Goal: Transaction & Acquisition: Book appointment/travel/reservation

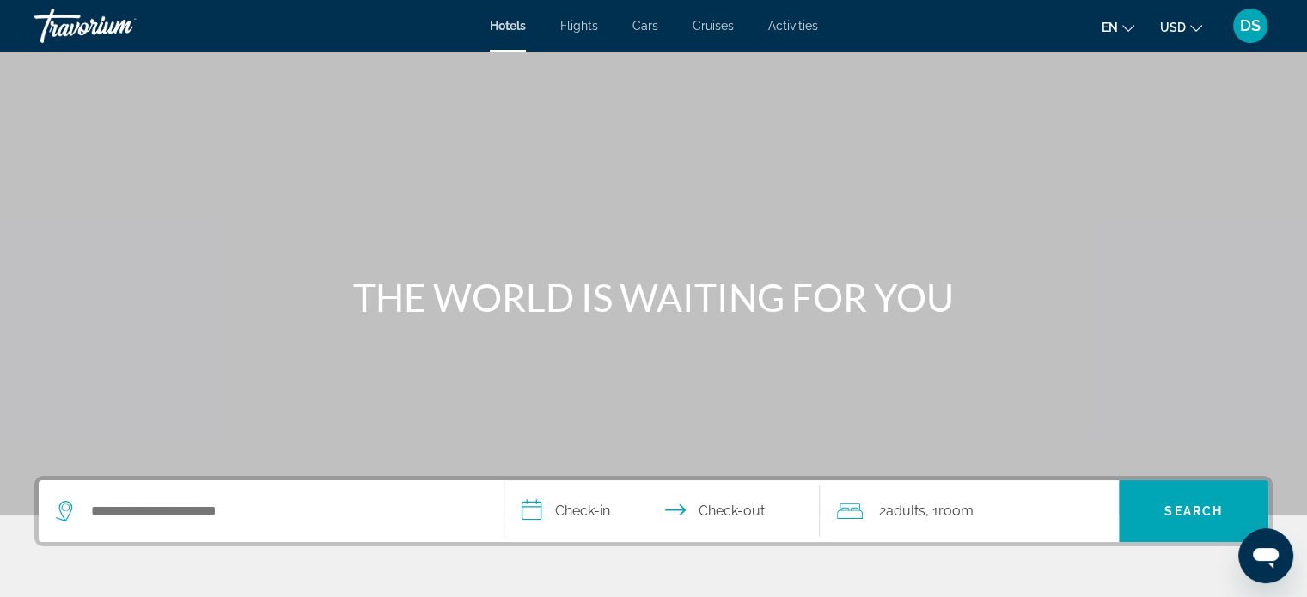
click at [1172, 25] on span "USD" at bounding box center [1173, 28] width 26 height 14
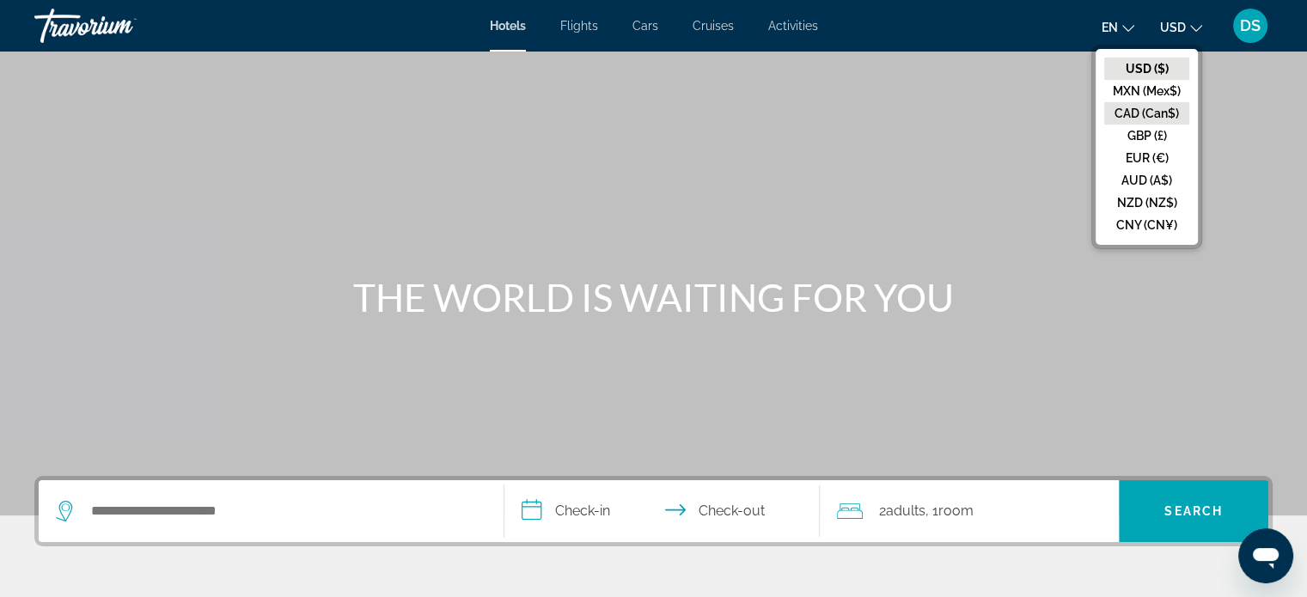
click at [1160, 111] on button "CAD (Can$)" at bounding box center [1146, 113] width 85 height 22
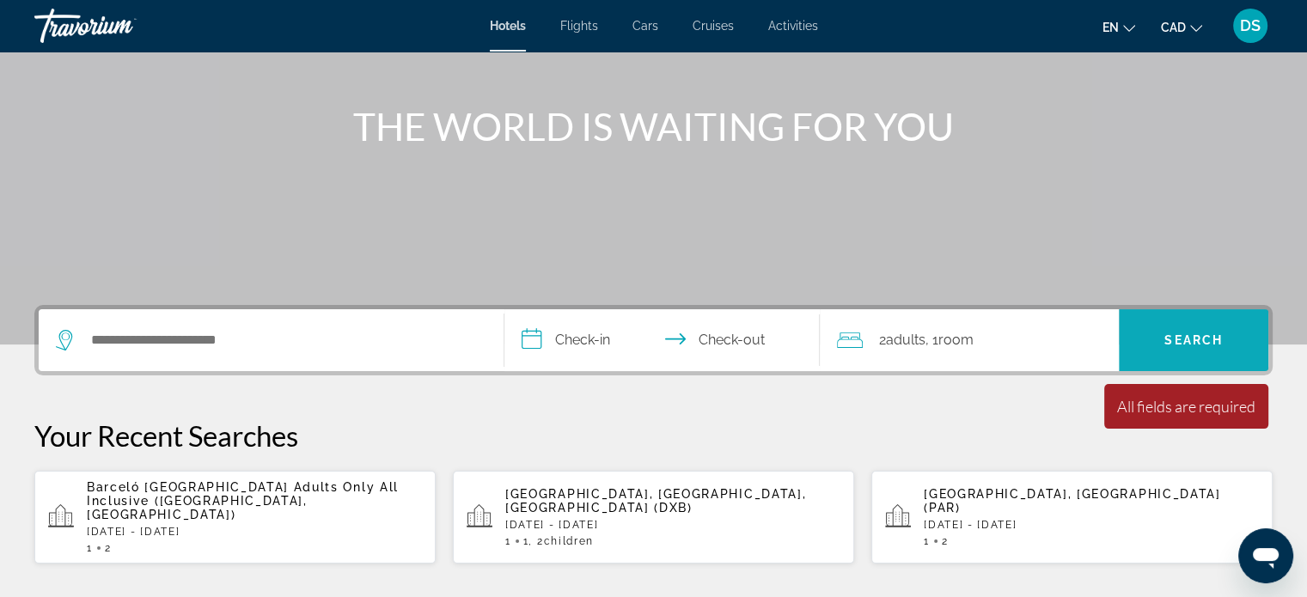
scroll to position [172, 0]
click at [1078, 257] on div "Main content" at bounding box center [653, 86] width 1307 height 516
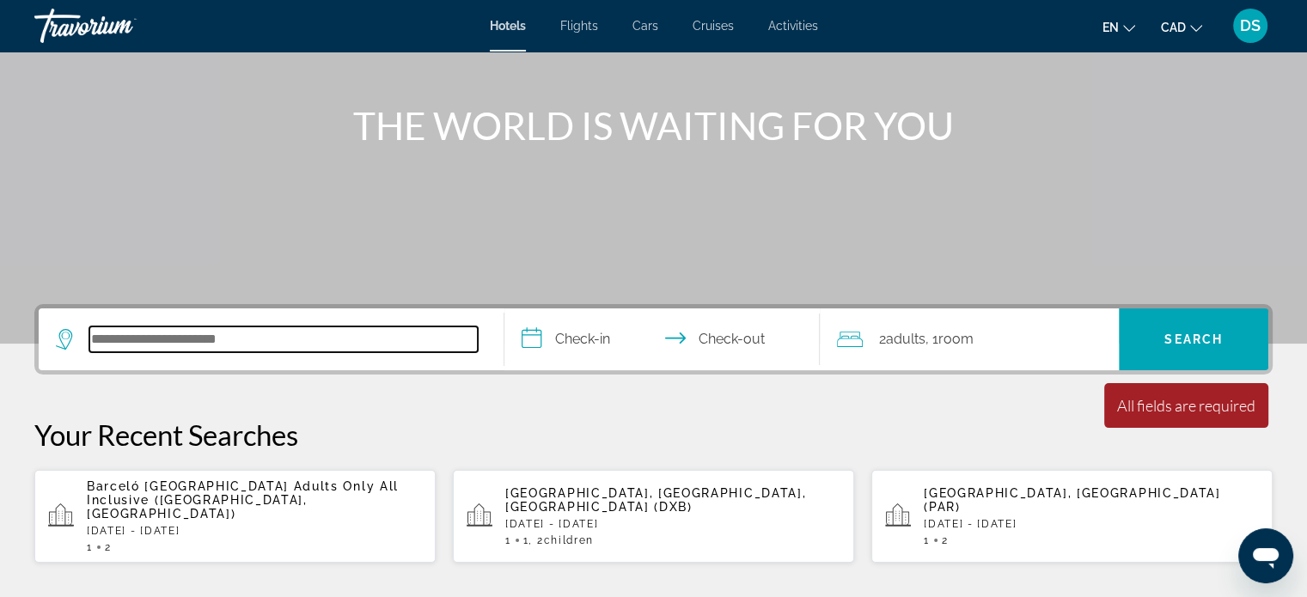
click at [199, 345] on input "Search hotel destination" at bounding box center [283, 340] width 388 height 26
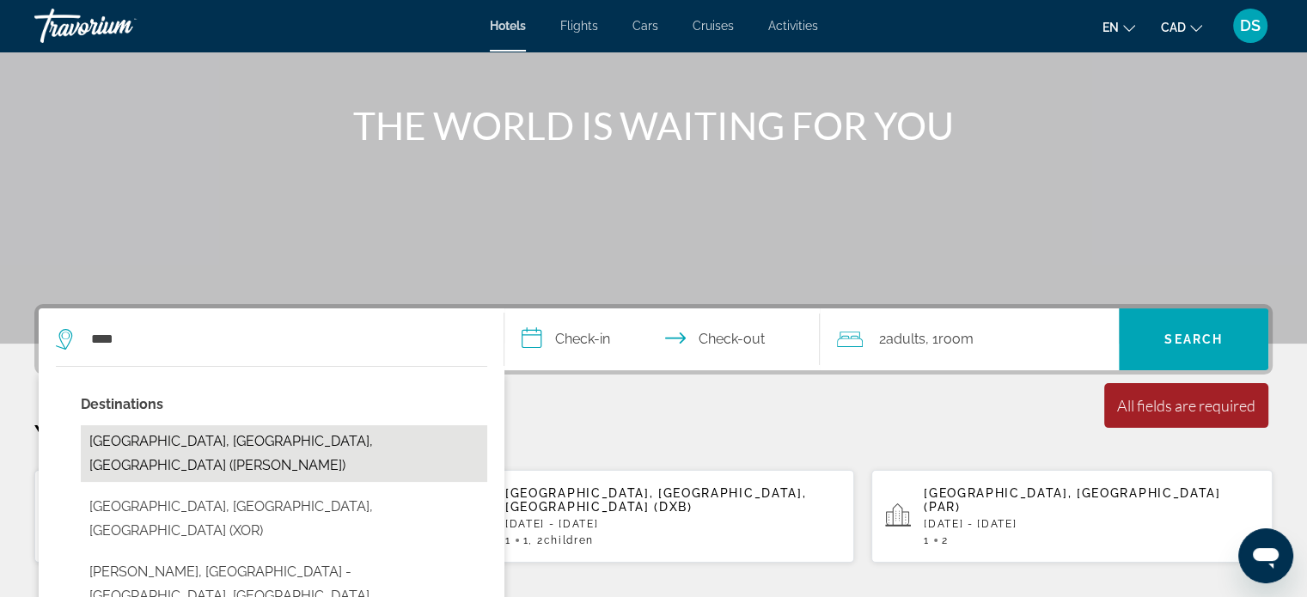
click at [245, 443] on button "[GEOGRAPHIC_DATA], [GEOGRAPHIC_DATA], [GEOGRAPHIC_DATA] ([PERSON_NAME])" at bounding box center [284, 453] width 406 height 57
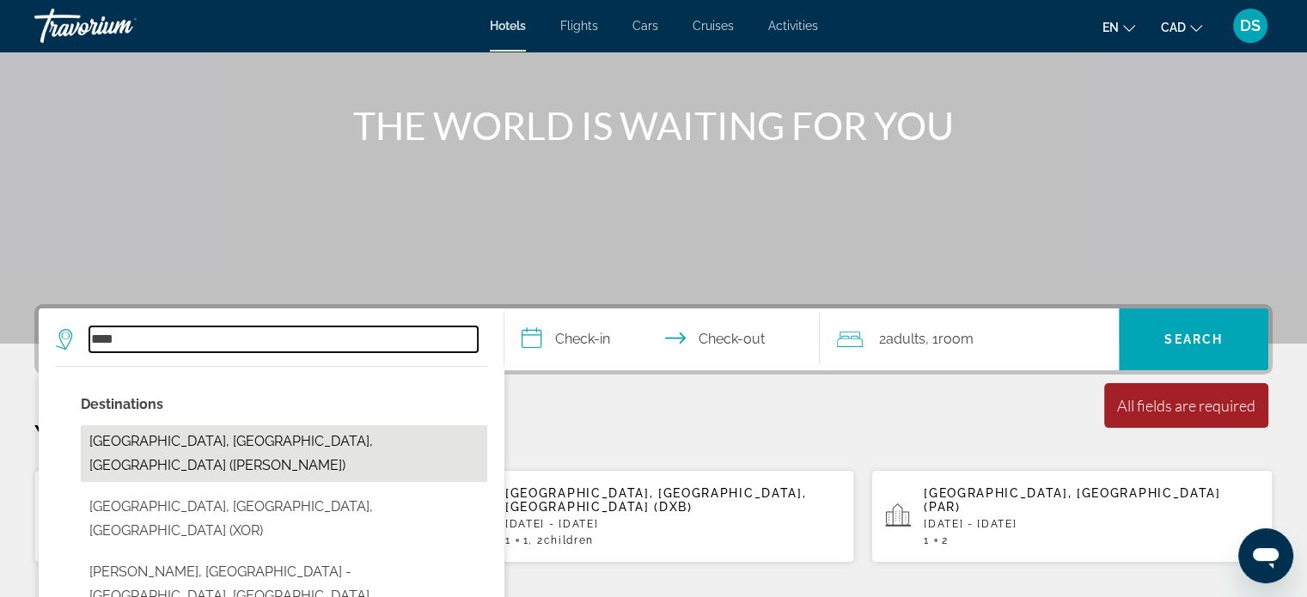
type input "**********"
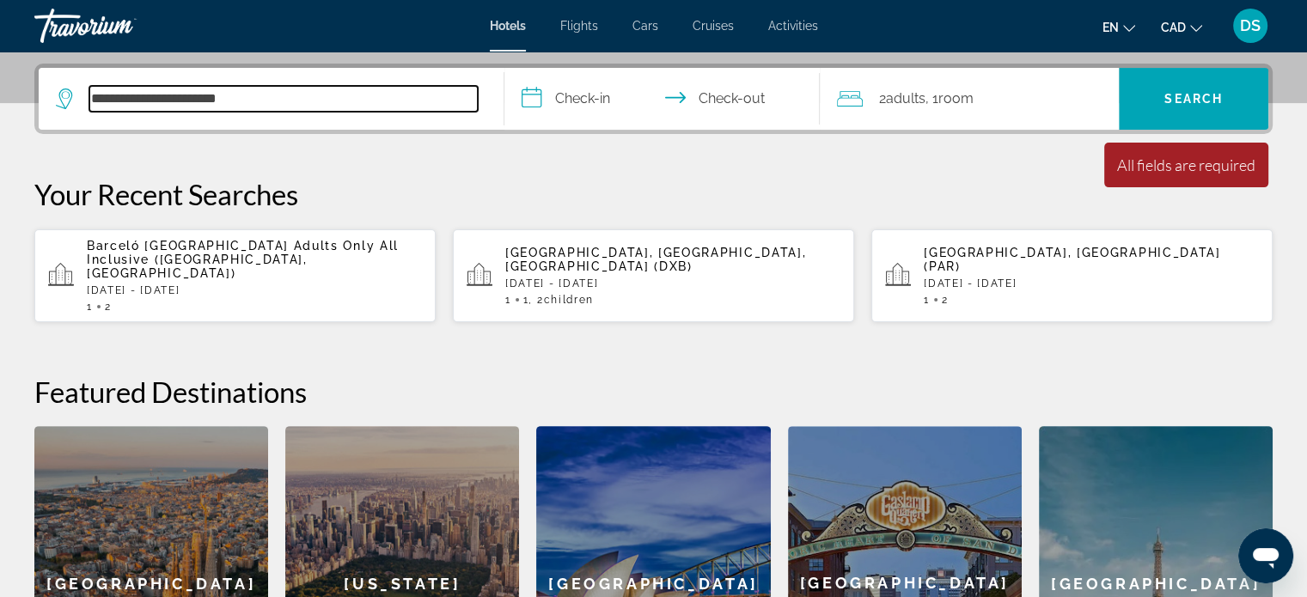
scroll to position [419, 0]
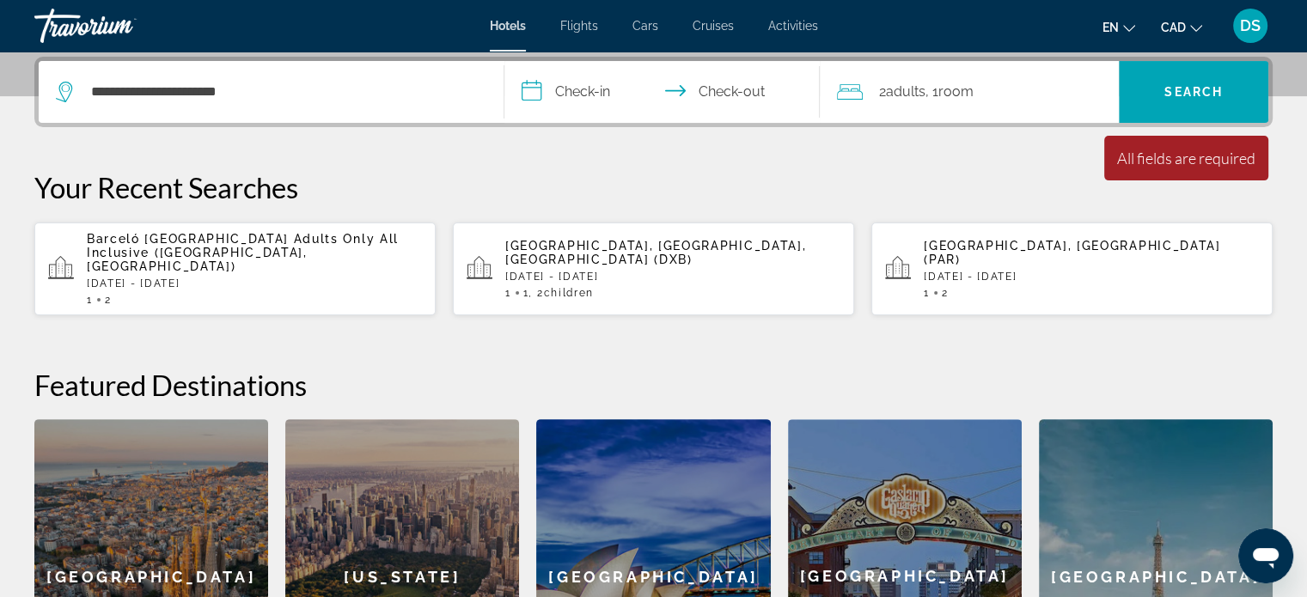
click at [592, 92] on input "**********" at bounding box center [665, 94] width 323 height 67
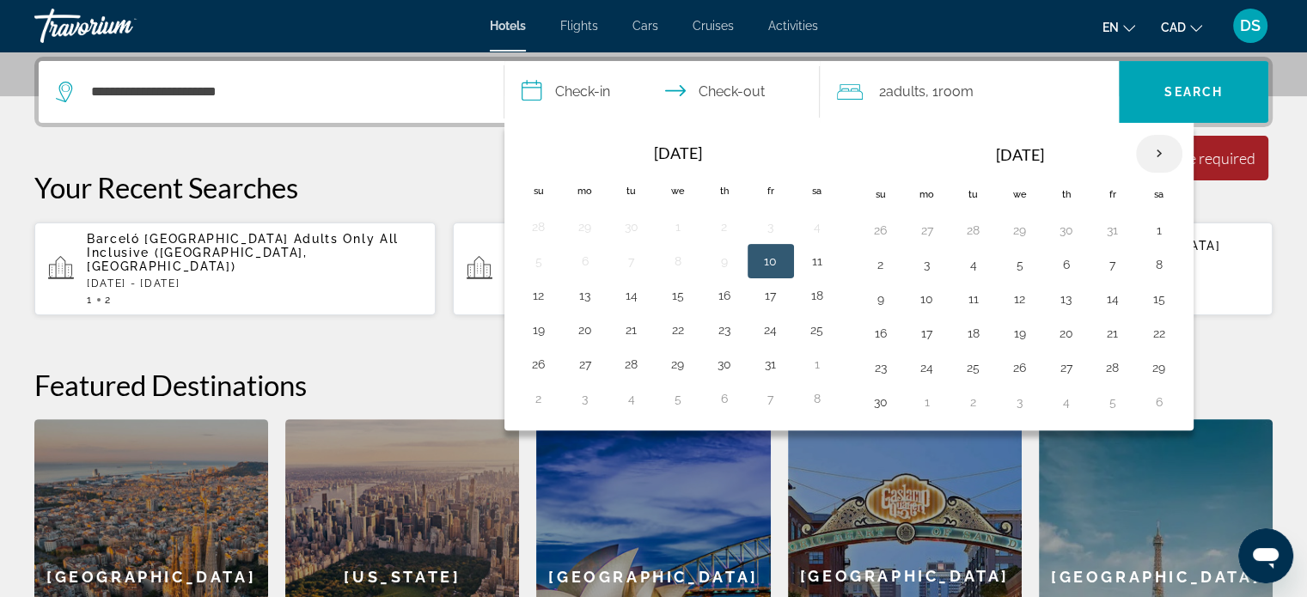
click at [1155, 153] on th "Next month" at bounding box center [1159, 154] width 46 height 38
drag, startPoint x: 920, startPoint y: 329, endPoint x: 944, endPoint y: 328, distance: 24.1
click at [921, 329] on button "22" at bounding box center [928, 333] width 28 height 24
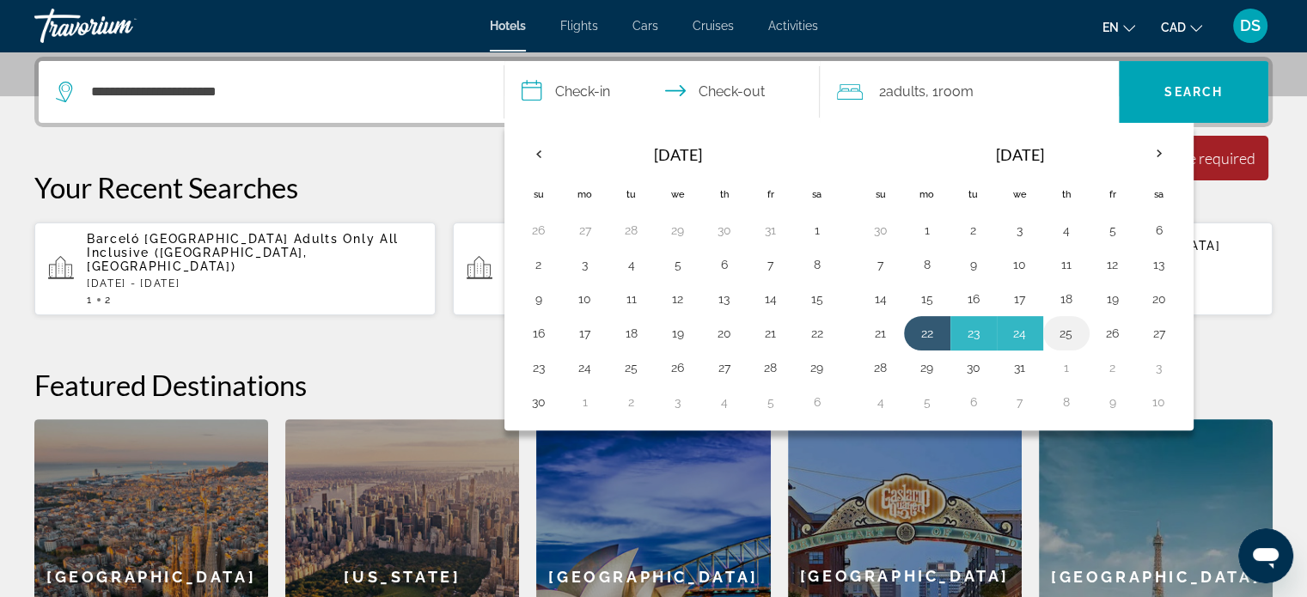
click at [1070, 328] on button "25" at bounding box center [1067, 333] width 28 height 24
type input "**********"
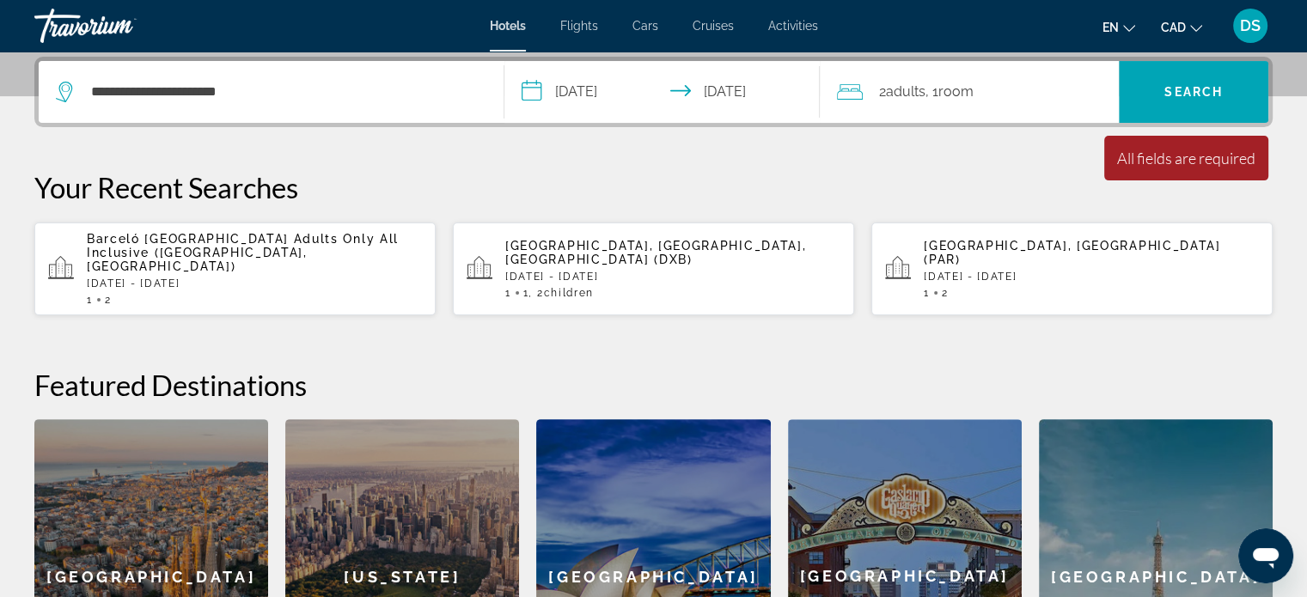
click at [967, 87] on span "Room" at bounding box center [955, 91] width 35 height 16
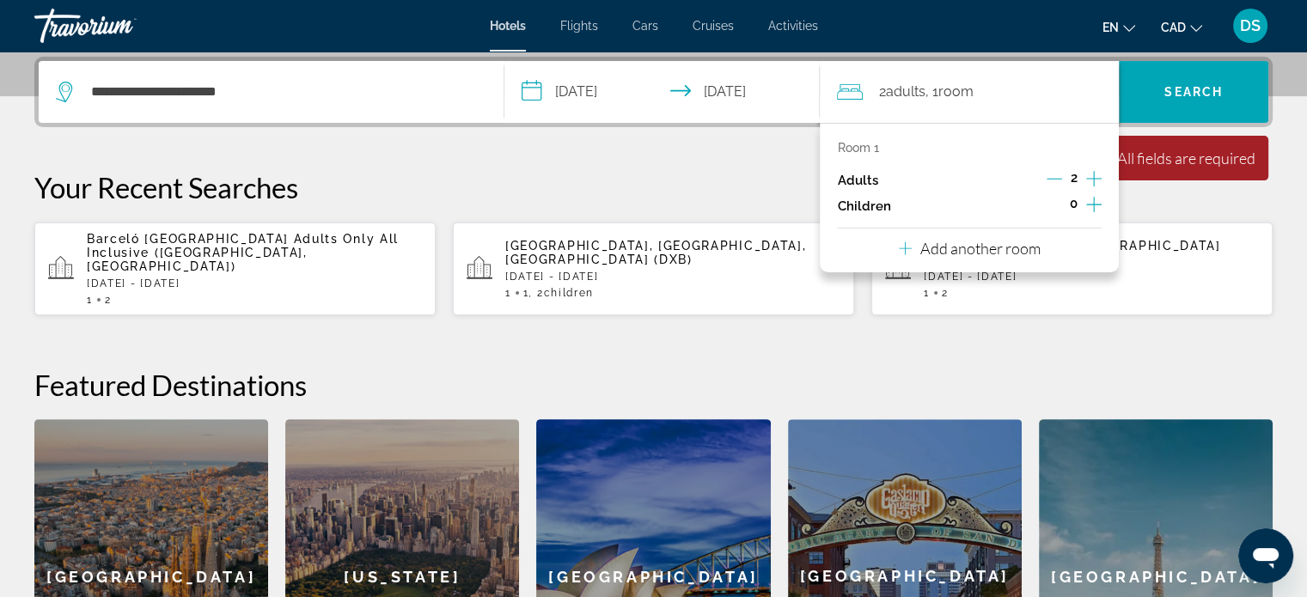
click at [1095, 202] on icon "Increment children" at bounding box center [1093, 204] width 15 height 21
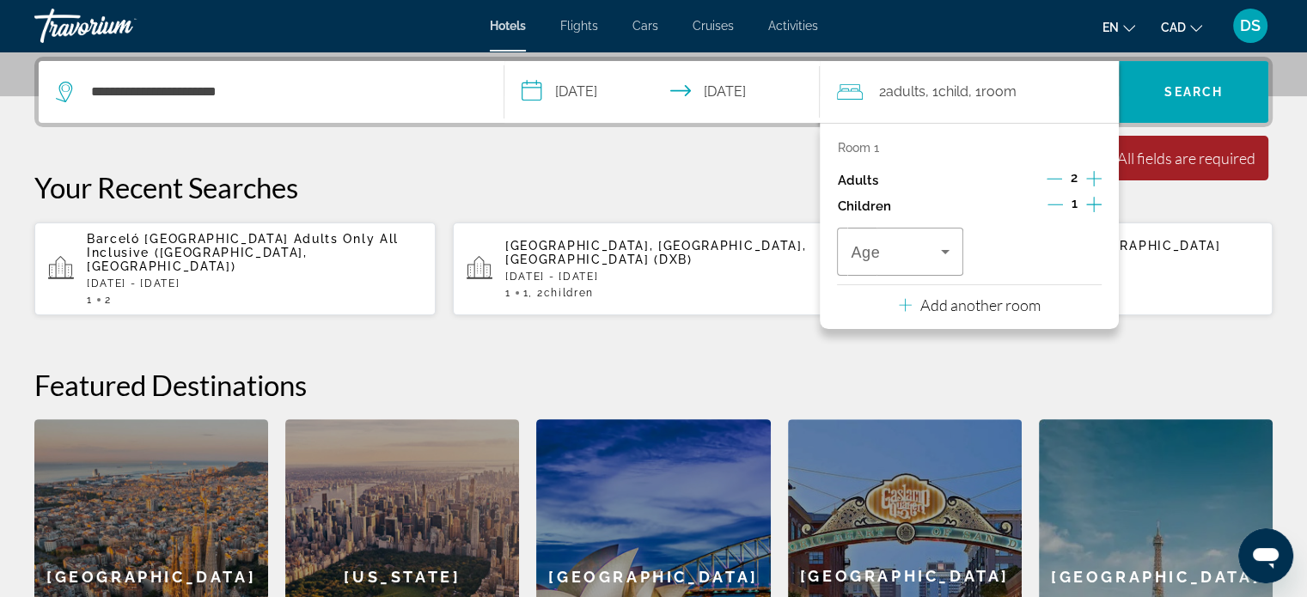
click at [1095, 202] on icon "Increment children" at bounding box center [1093, 204] width 15 height 21
click at [948, 252] on icon "Travelers: 2 adults, 2 children" at bounding box center [945, 251] width 21 height 21
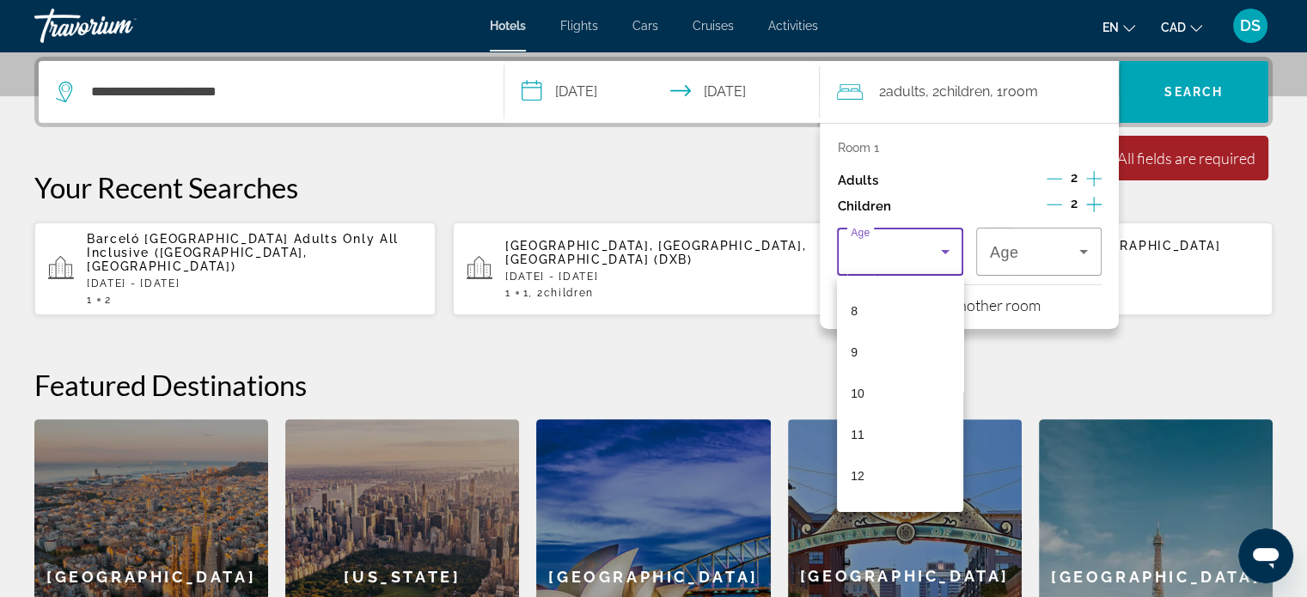
scroll to position [313, 0]
click at [873, 443] on mat-option "11" at bounding box center [899, 444] width 125 height 41
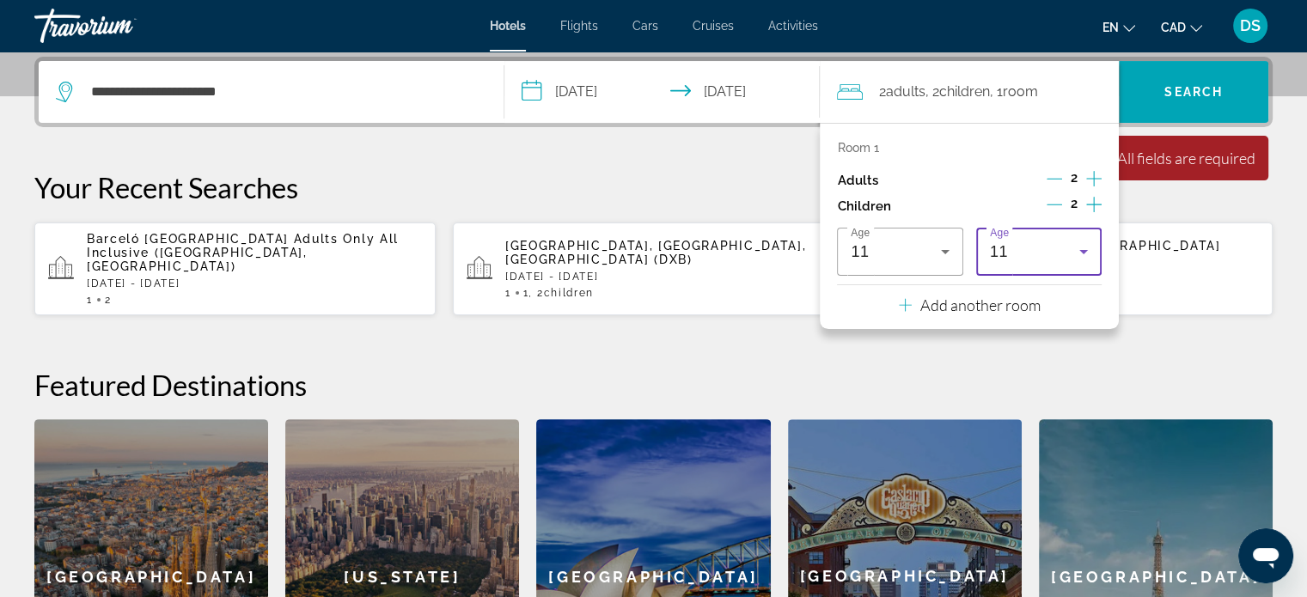
click at [1083, 250] on icon "Travelers: 2 adults, 2 children" at bounding box center [1083, 252] width 9 height 4
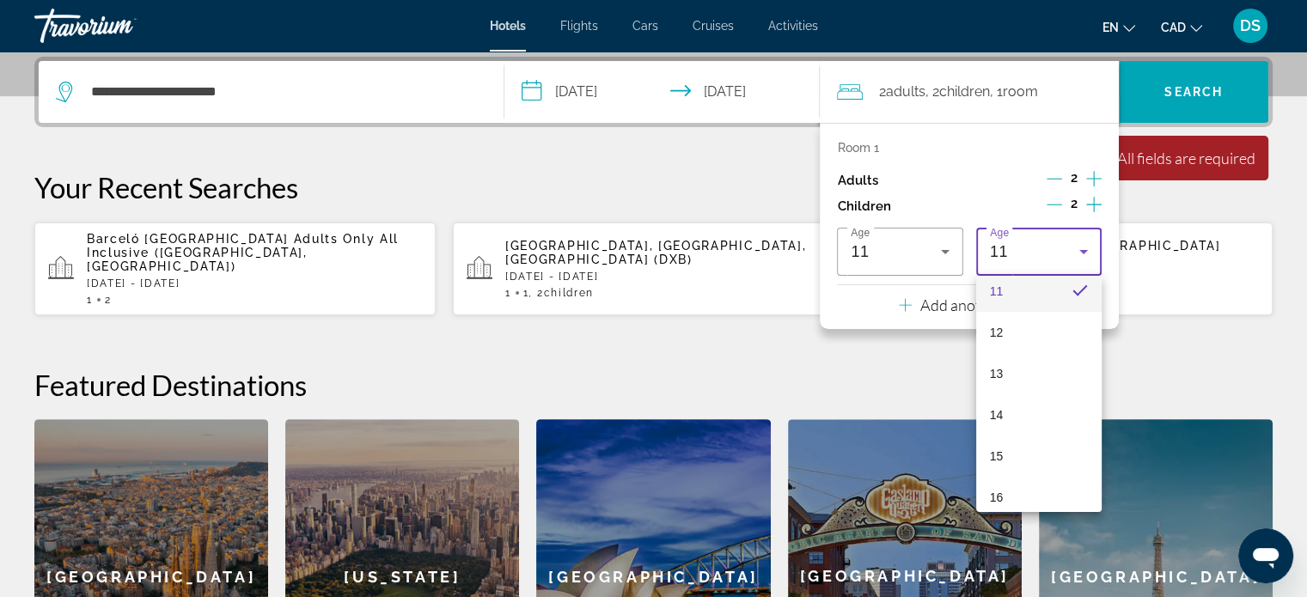
scroll to position [514, 0]
click at [1012, 411] on mat-option "15" at bounding box center [1038, 408] width 125 height 41
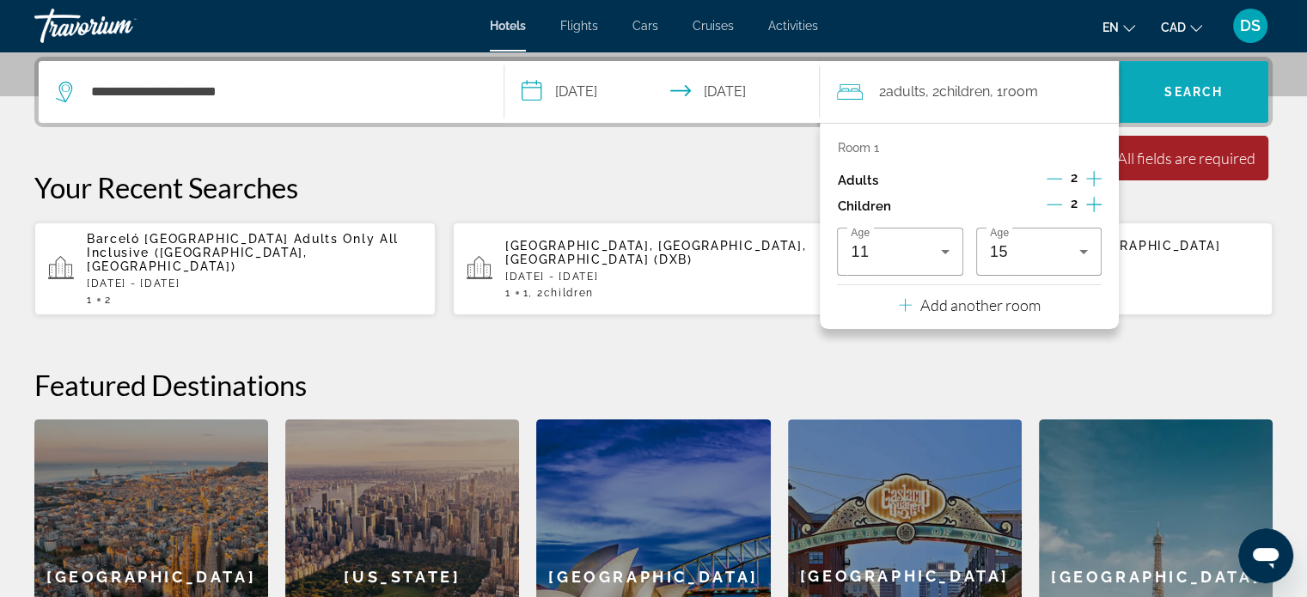
click at [1195, 89] on span "Search" at bounding box center [1193, 92] width 58 height 14
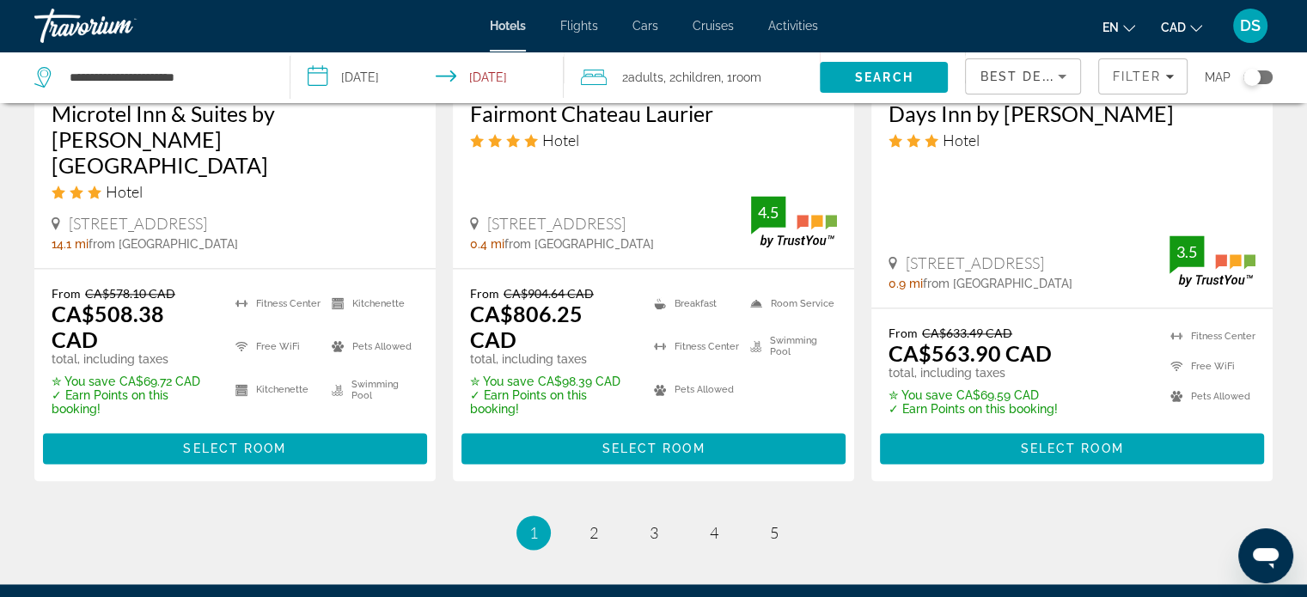
scroll to position [2521, 0]
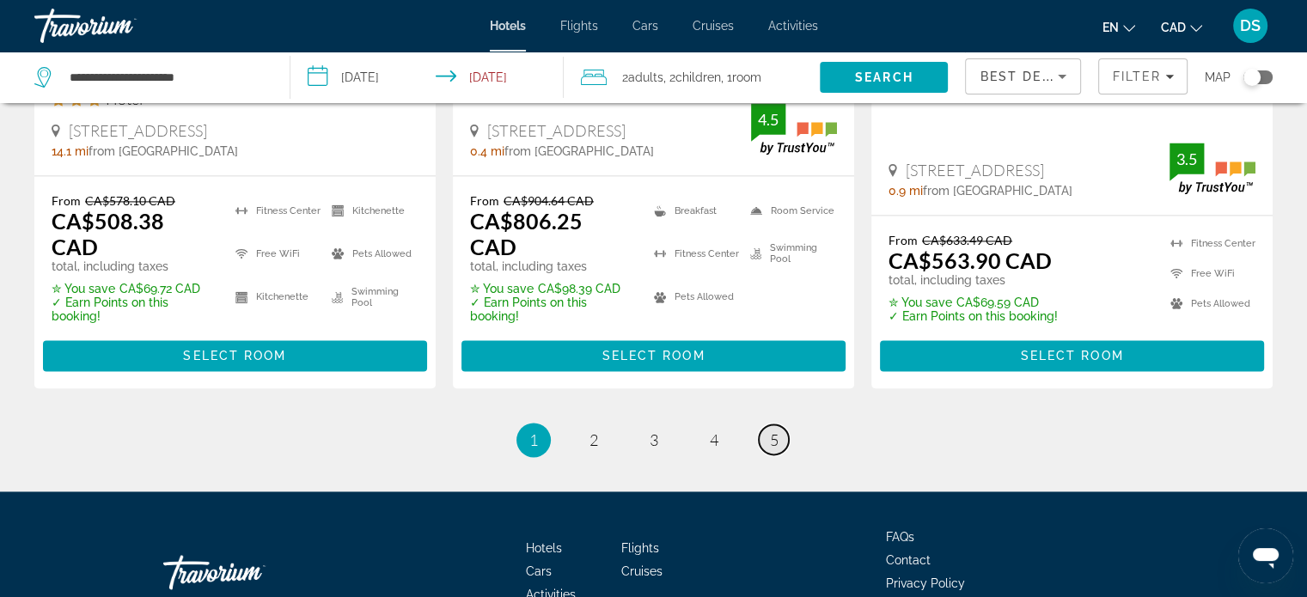
click at [774, 431] on span "5" at bounding box center [774, 440] width 9 height 19
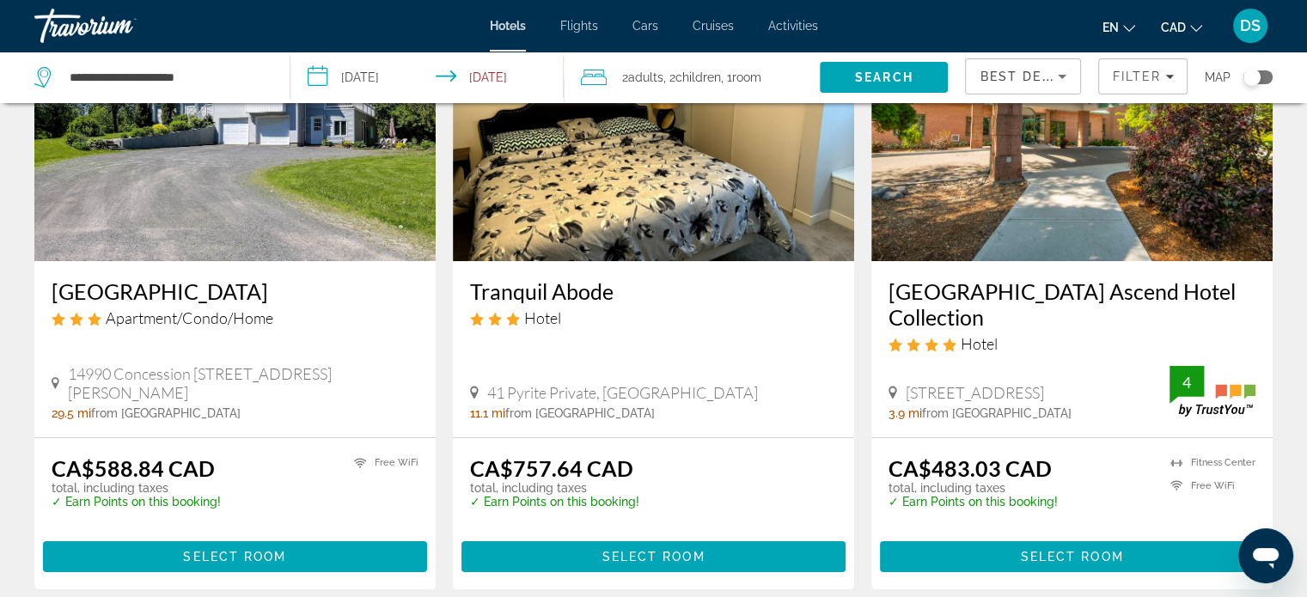
scroll to position [344, 0]
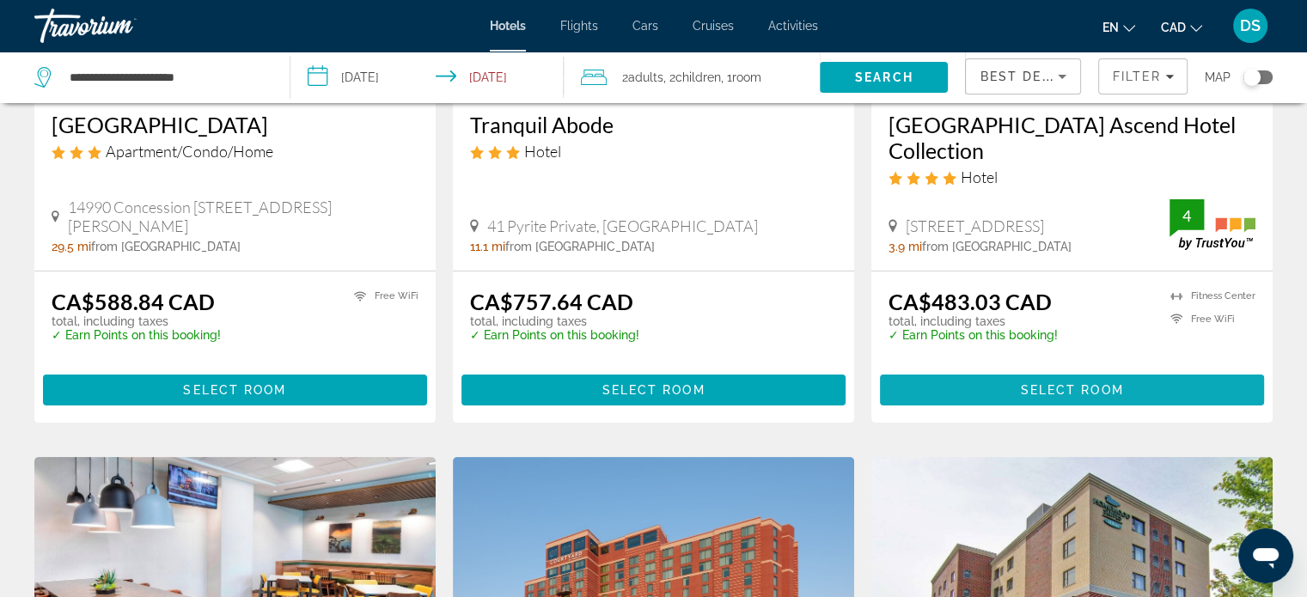
click at [1093, 387] on span "Select Room" at bounding box center [1071, 390] width 103 height 14
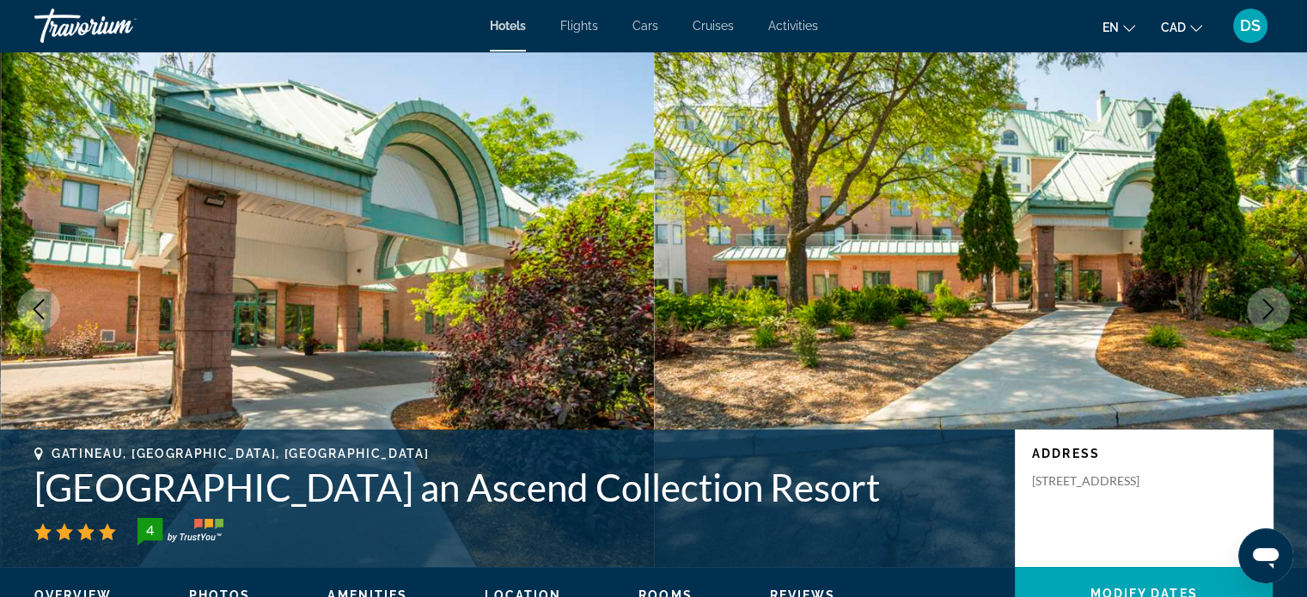
click at [1259, 302] on icon "Next image" at bounding box center [1268, 309] width 21 height 21
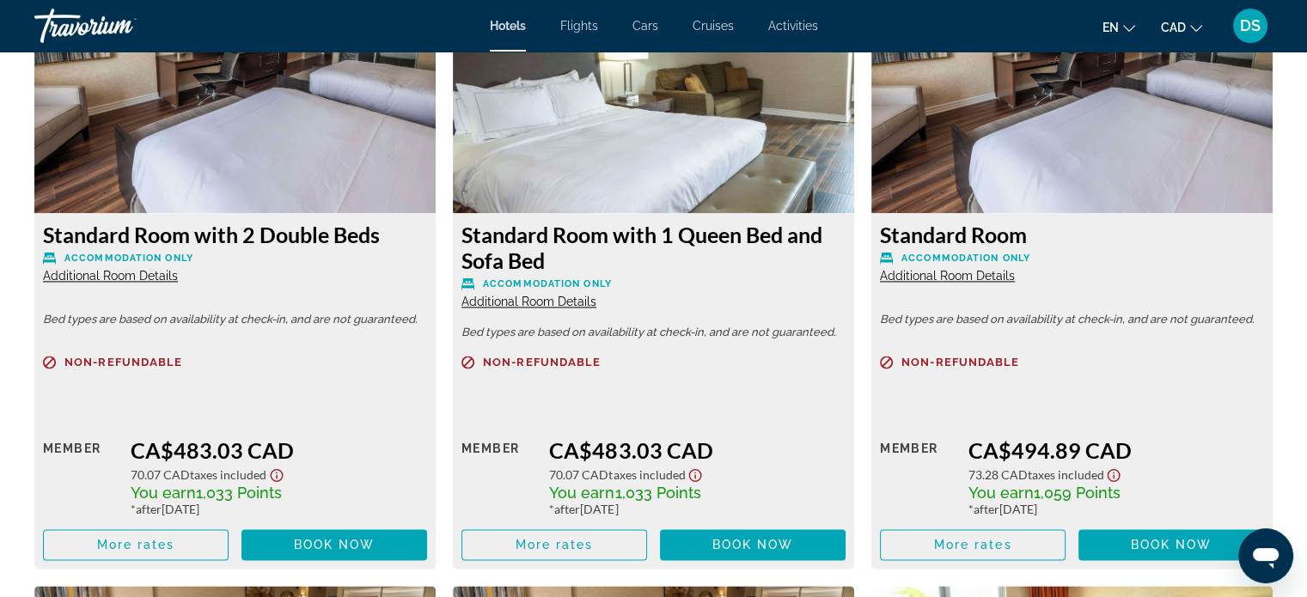
scroll to position [2406, 0]
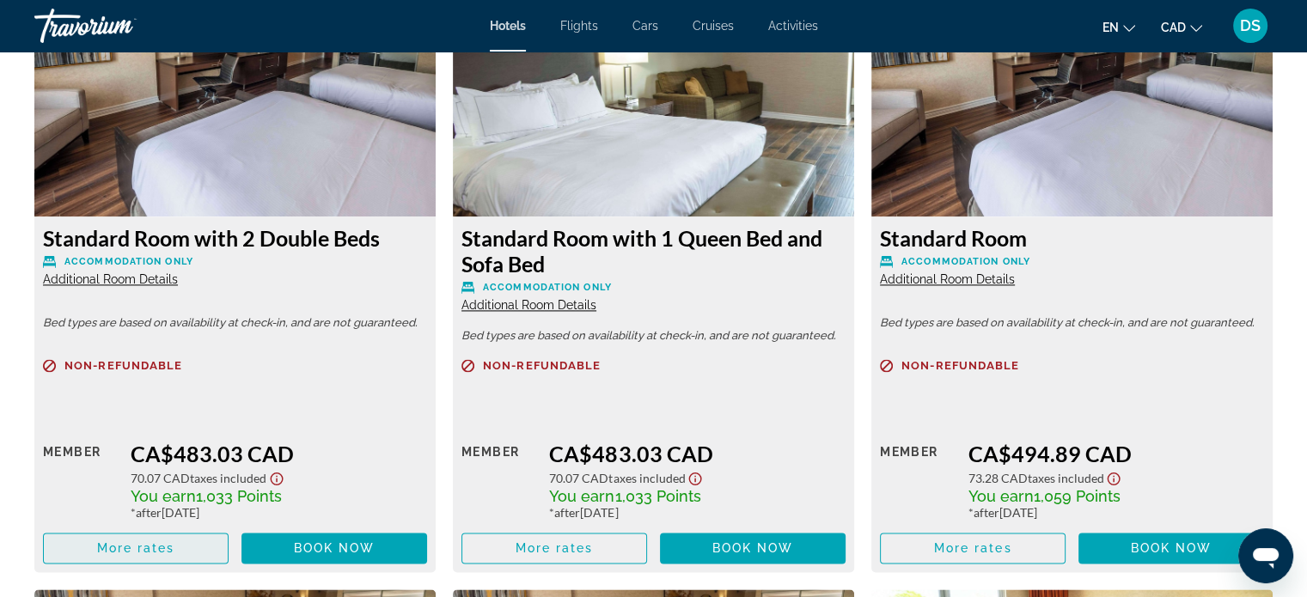
click at [131, 546] on span "More rates" at bounding box center [136, 548] width 78 height 14
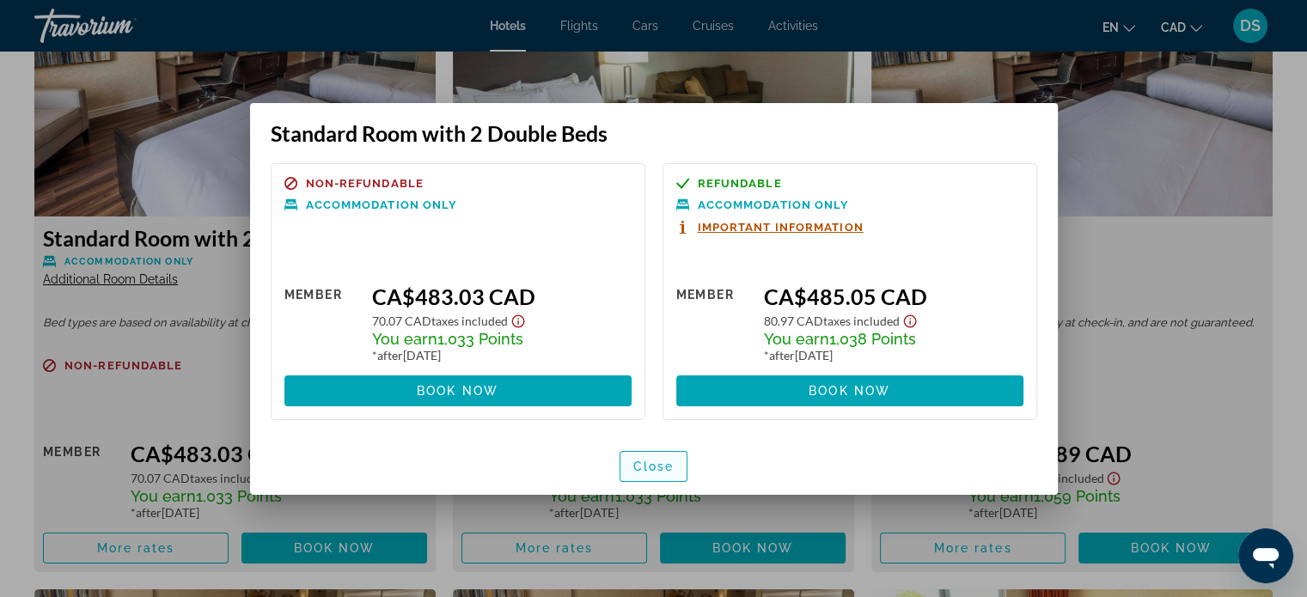
click at [662, 465] on span "Close" at bounding box center [653, 467] width 41 height 14
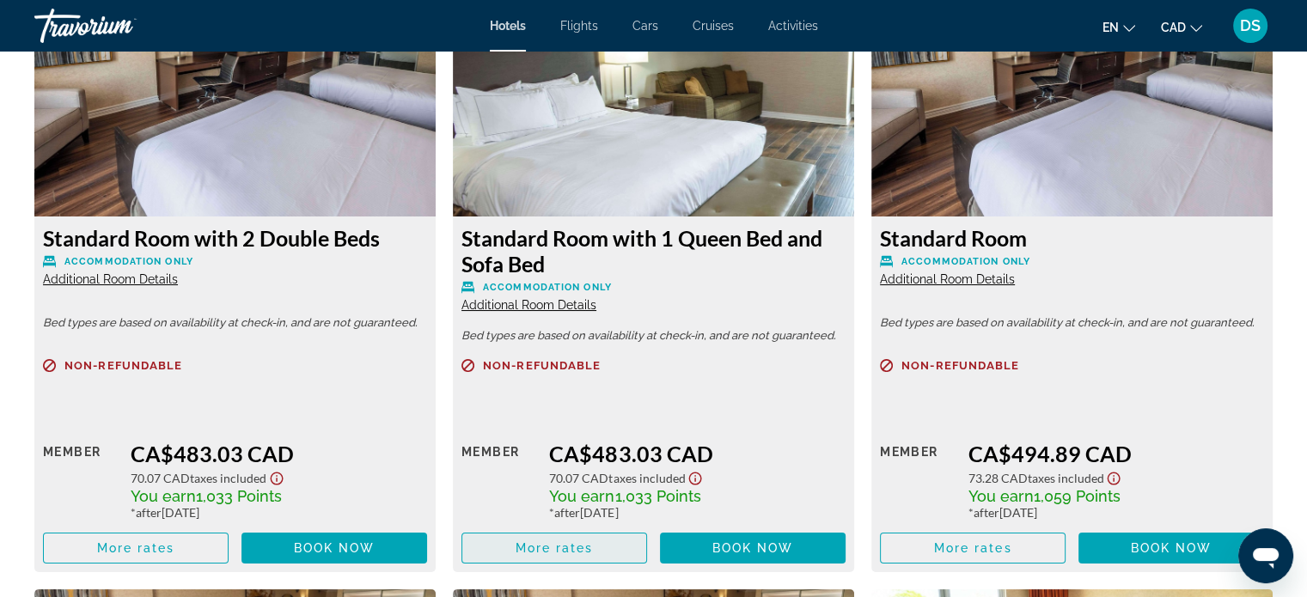
scroll to position [2406, 0]
click at [595, 547] on span "Main content" at bounding box center [554, 548] width 184 height 41
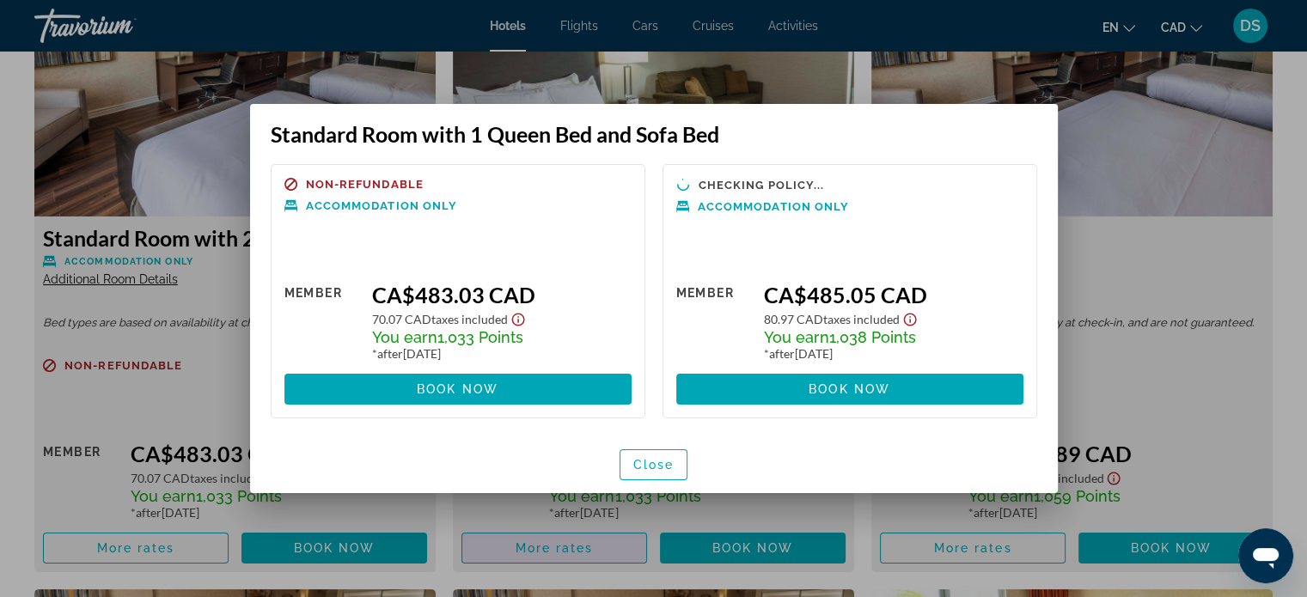
scroll to position [0, 0]
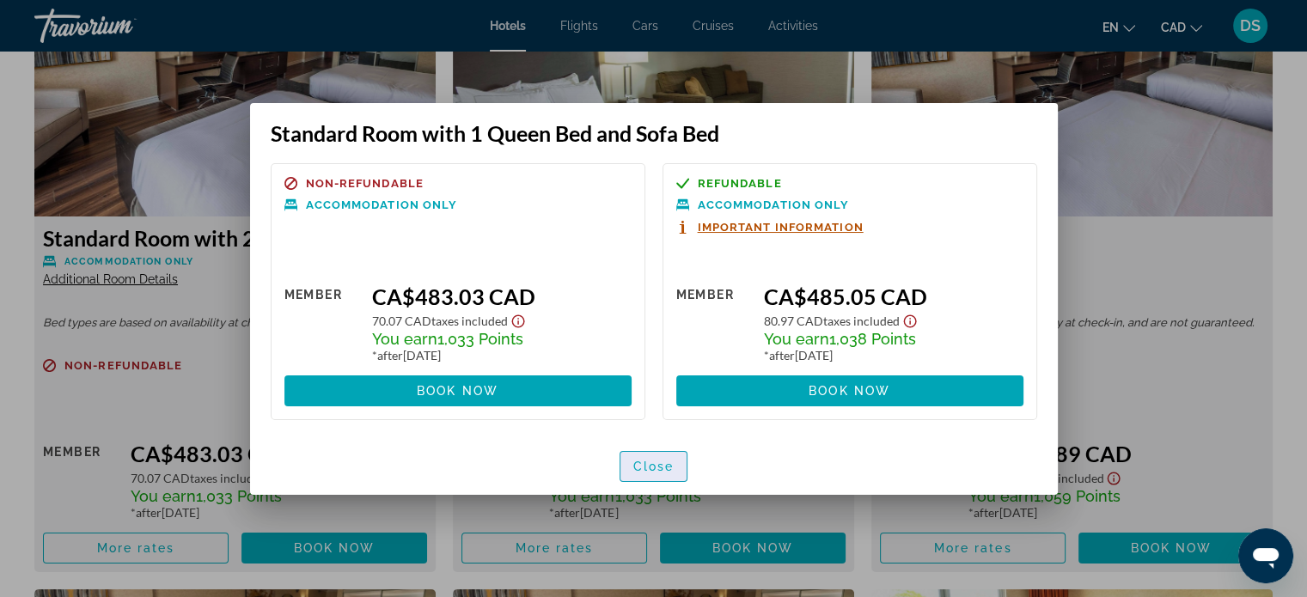
click at [653, 462] on span "Close" at bounding box center [653, 467] width 41 height 14
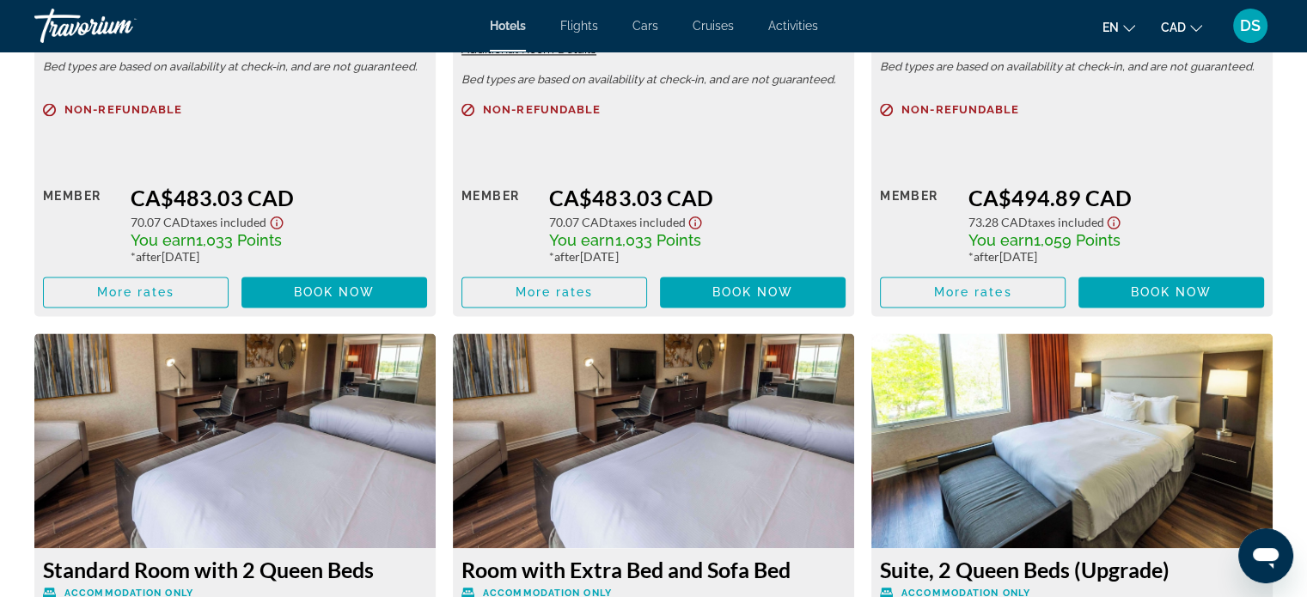
scroll to position [2664, 0]
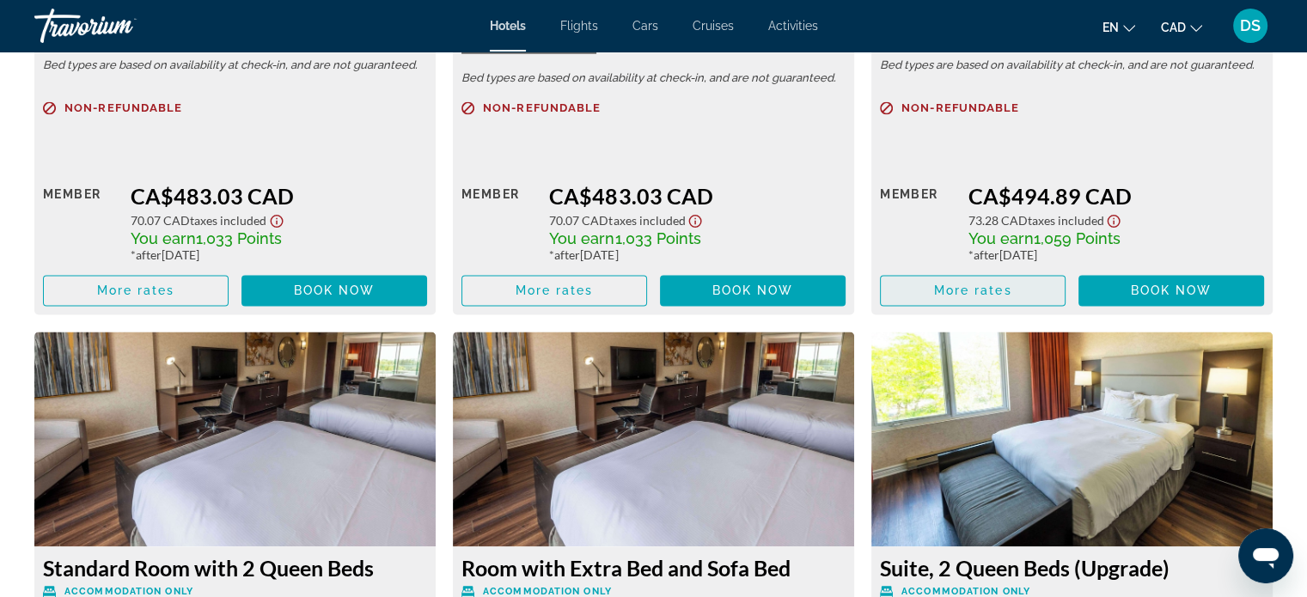
click at [998, 292] on span "More rates" at bounding box center [973, 291] width 78 height 14
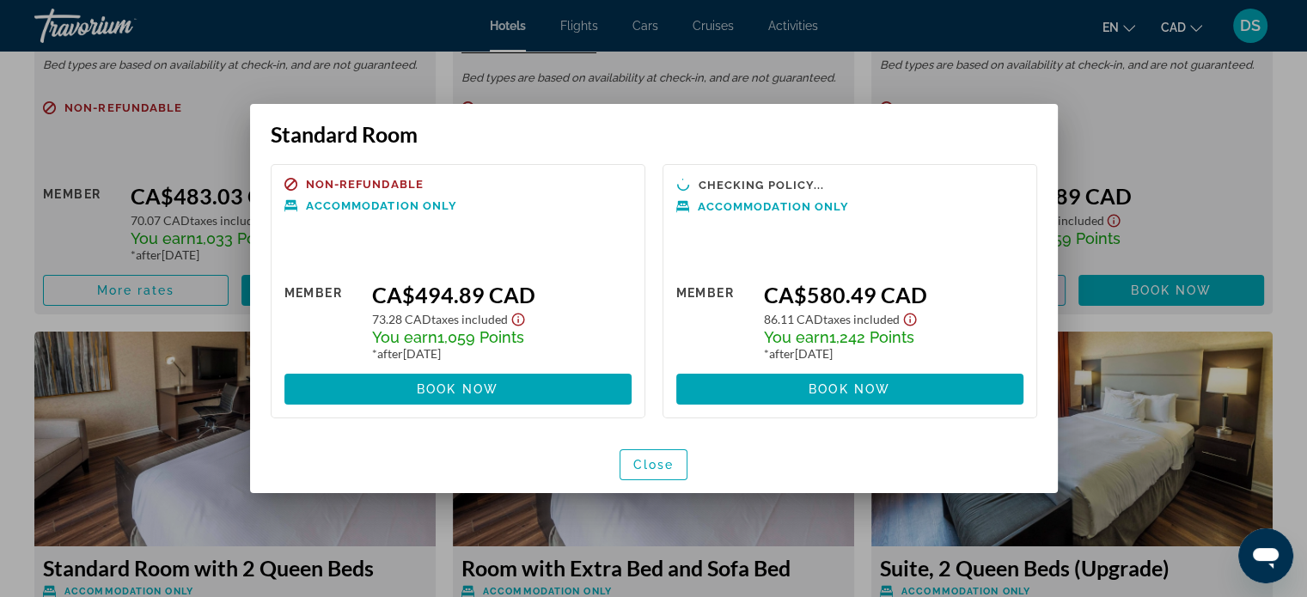
scroll to position [0, 0]
click at [646, 465] on span "Close" at bounding box center [653, 465] width 41 height 14
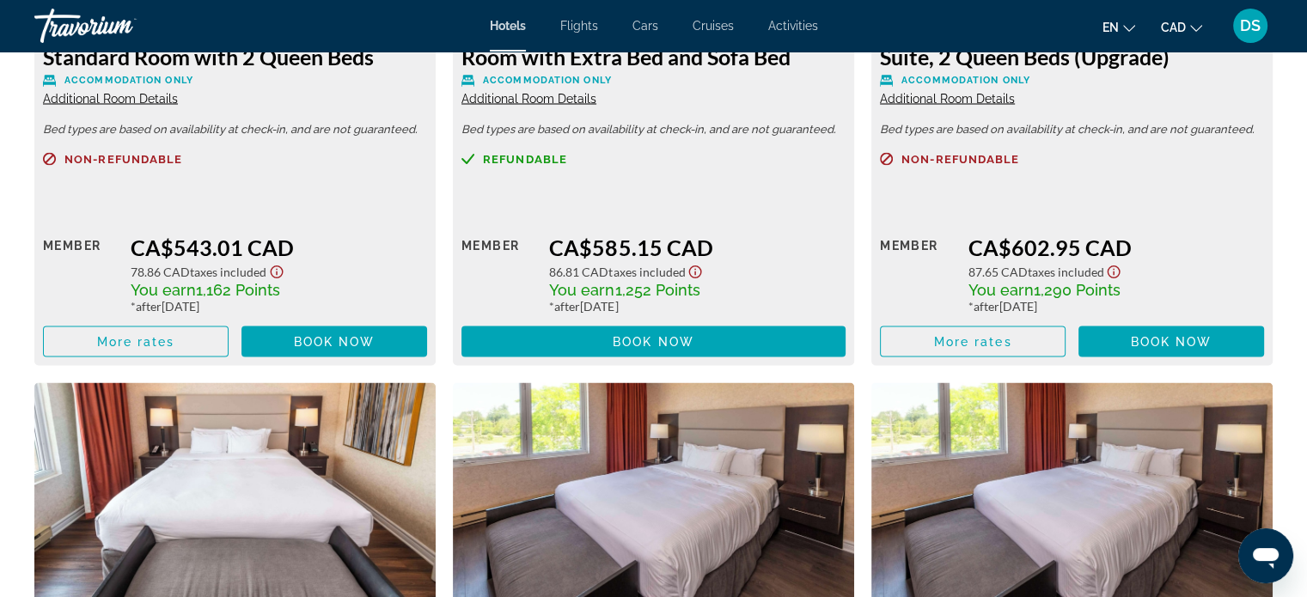
scroll to position [3180, 0]
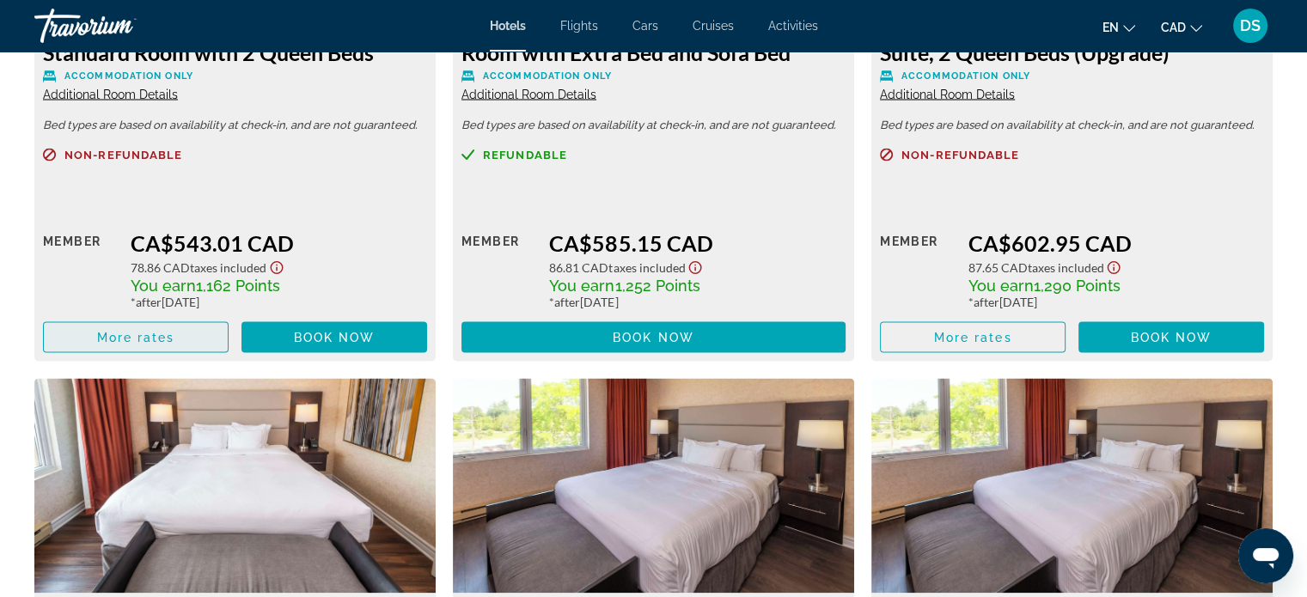
click at [107, 338] on span "More rates" at bounding box center [136, 337] width 78 height 14
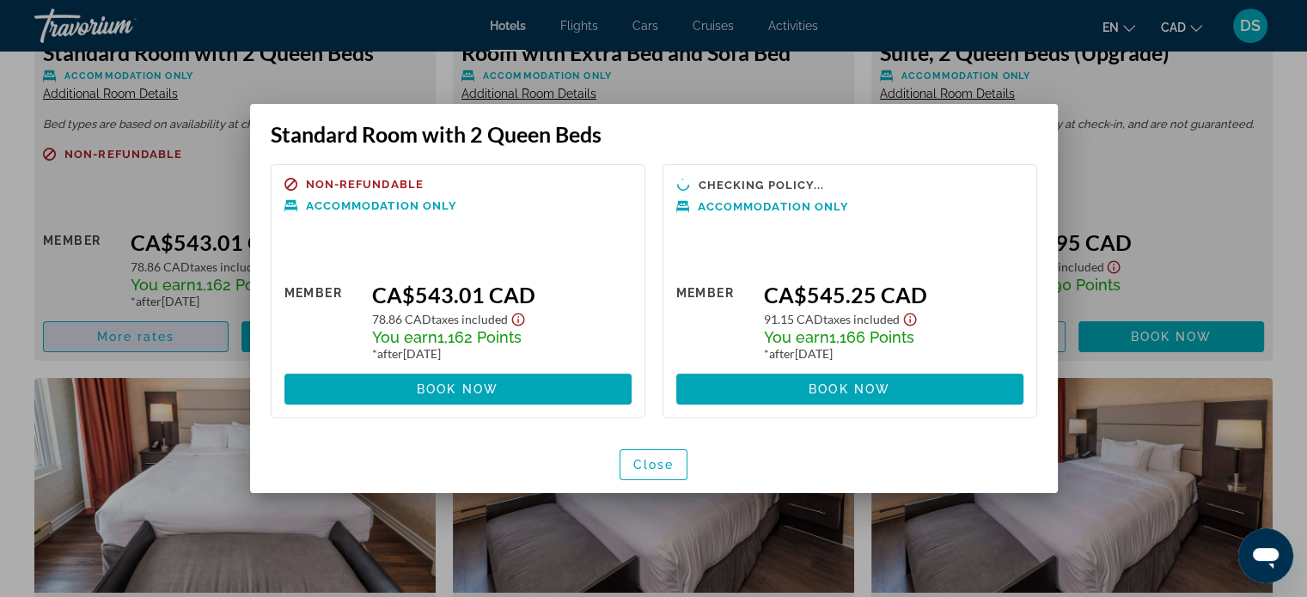
scroll to position [0, 0]
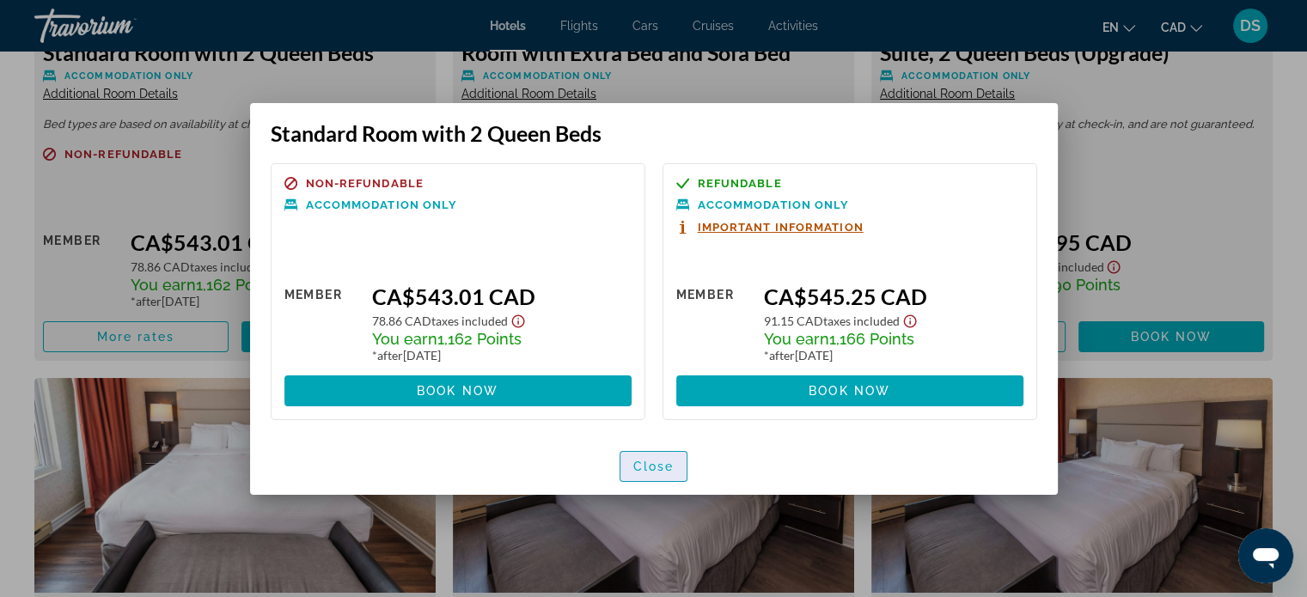
click at [651, 470] on span "Close" at bounding box center [653, 467] width 41 height 14
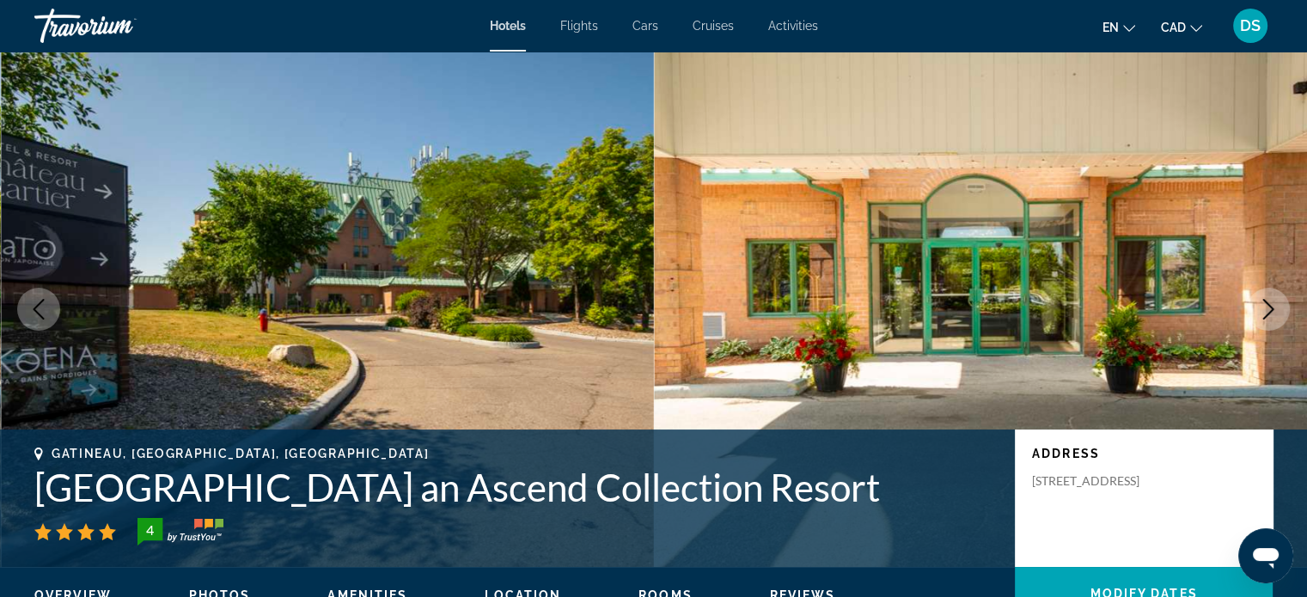
scroll to position [3180, 0]
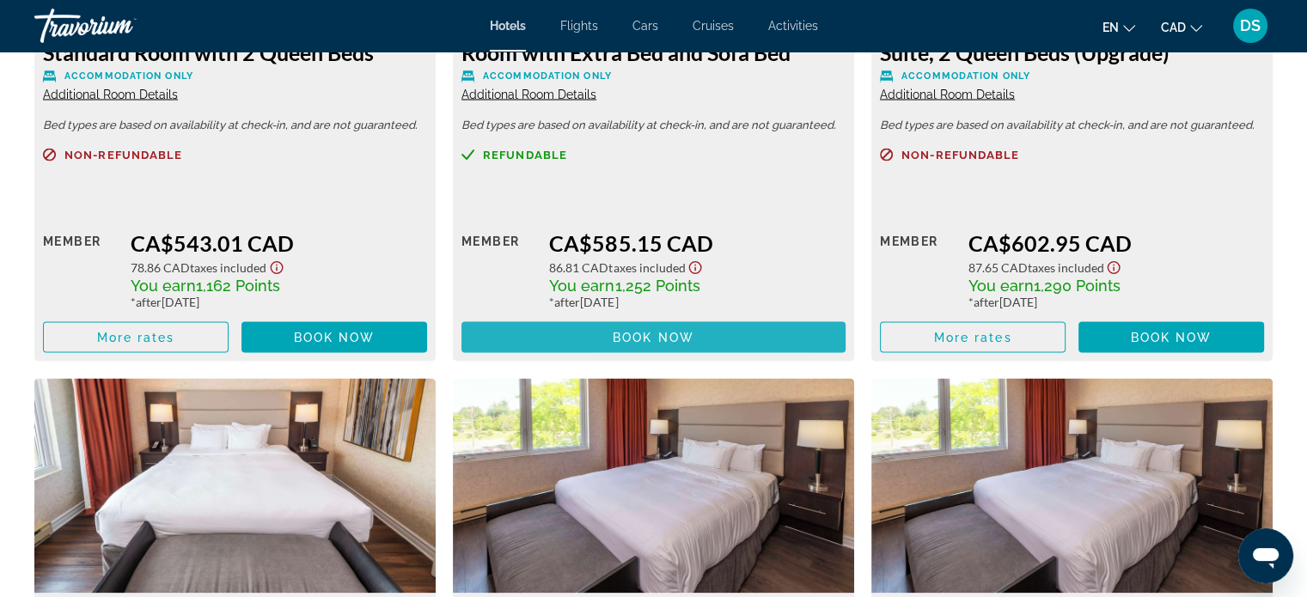
click at [611, 337] on span "Main content" at bounding box center [653, 336] width 384 height 41
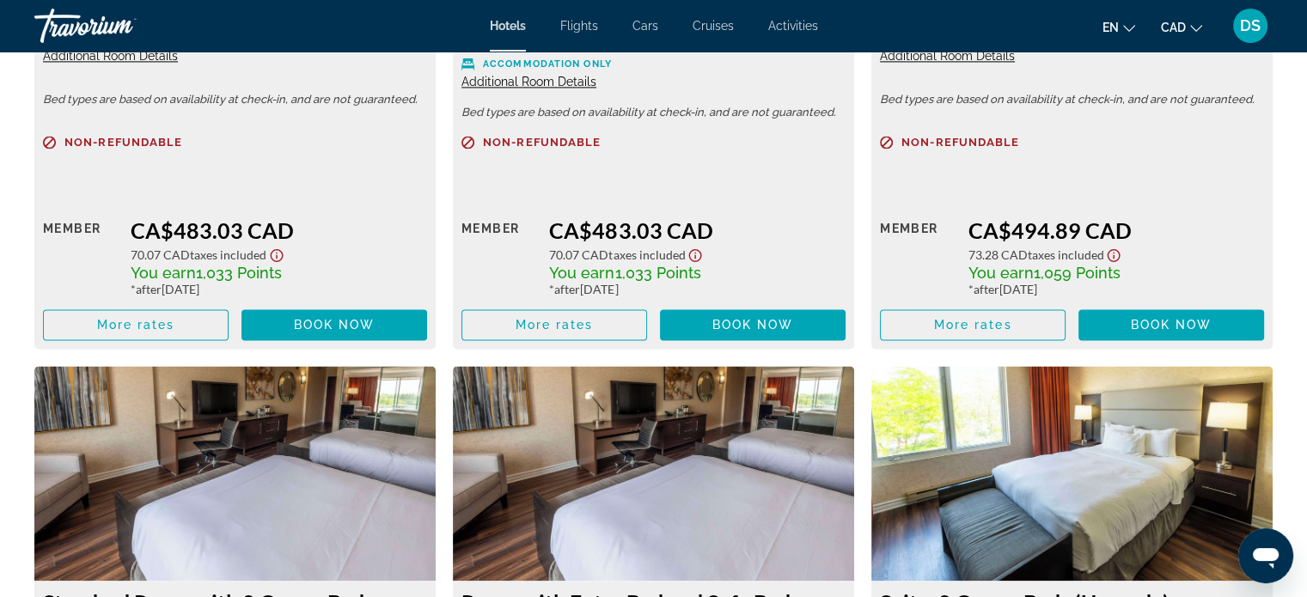
scroll to position [2664, 0]
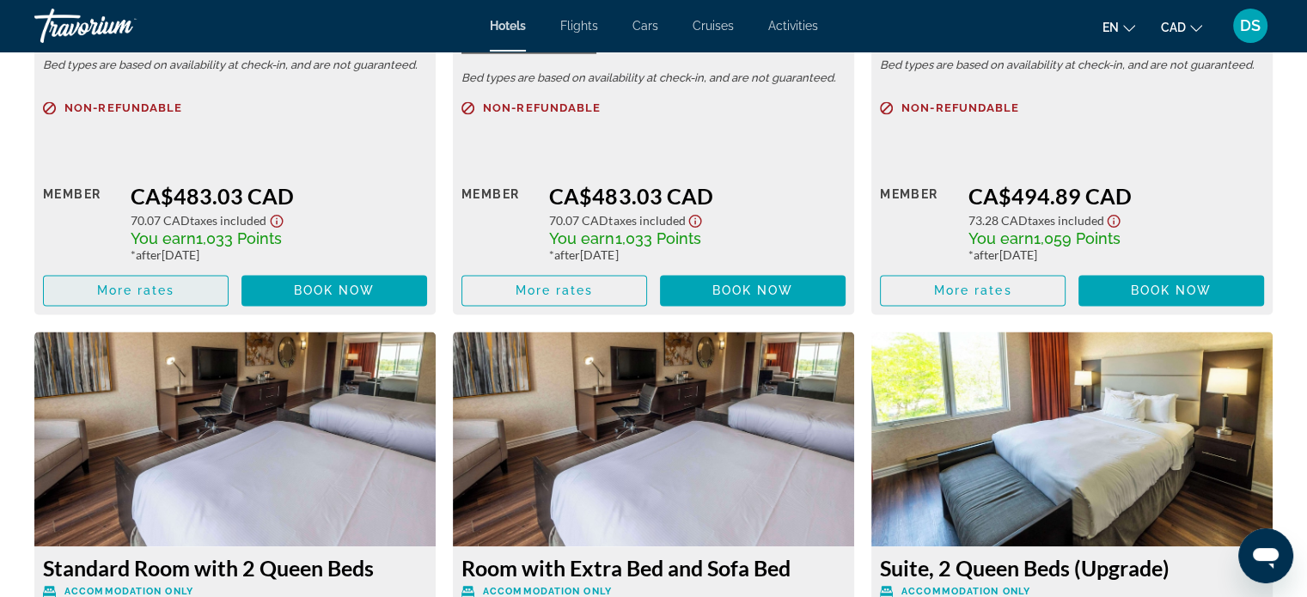
click at [171, 286] on span "More rates" at bounding box center [136, 291] width 78 height 14
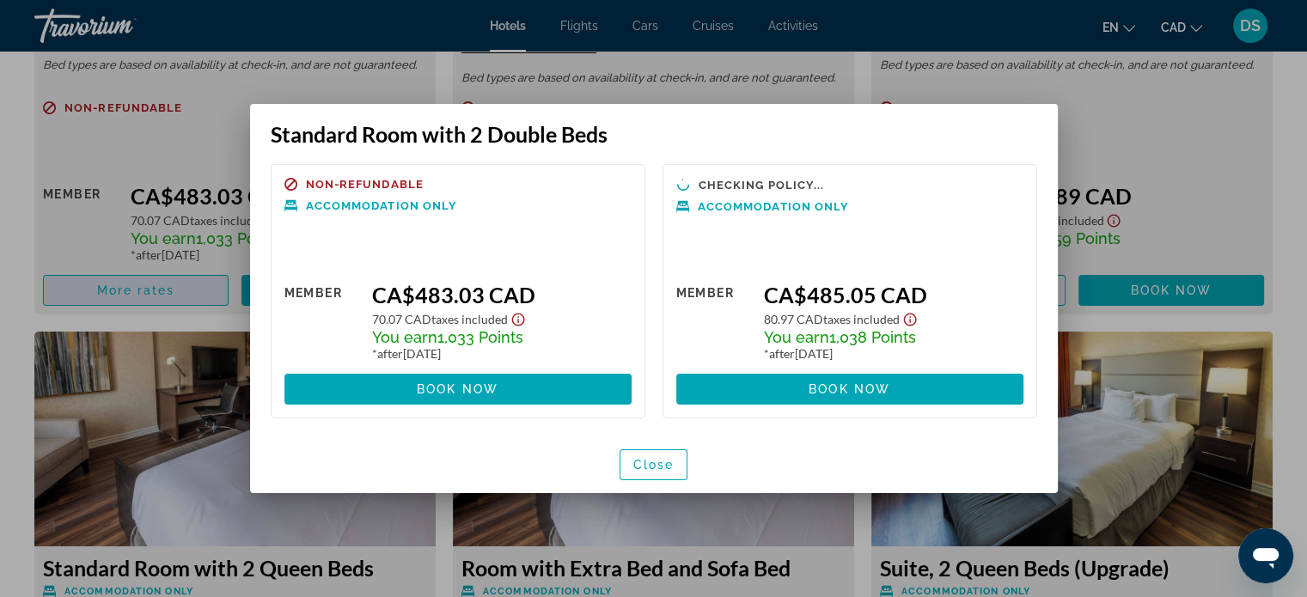
scroll to position [0, 0]
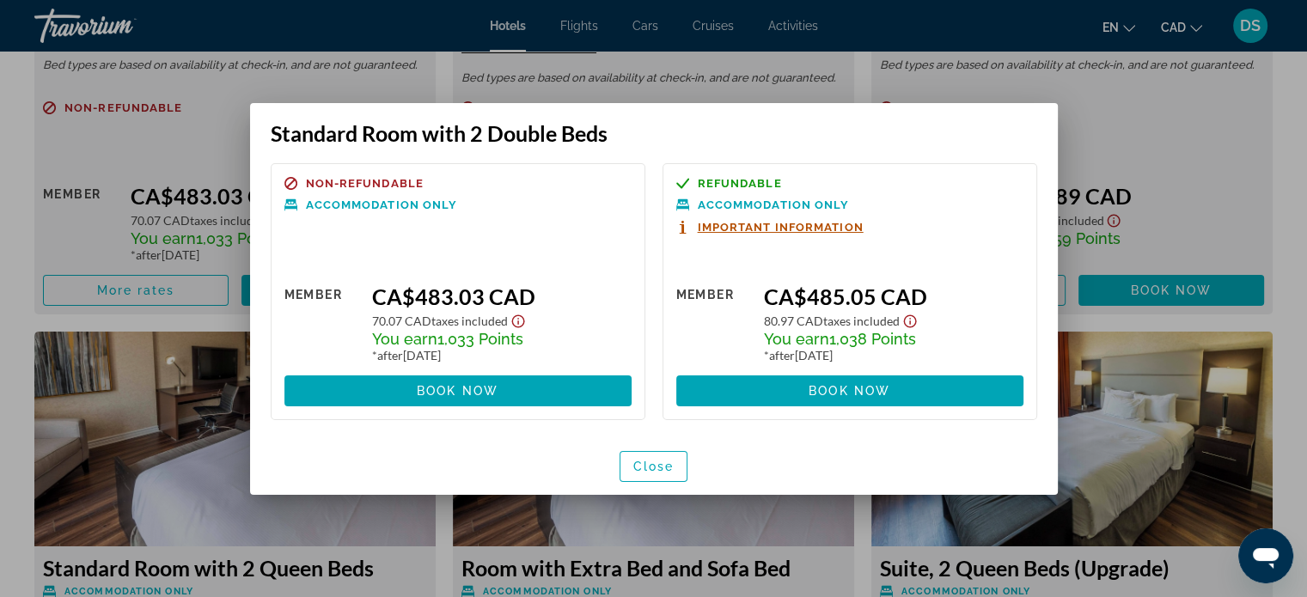
click at [864, 89] on div at bounding box center [653, 298] width 1307 height 597
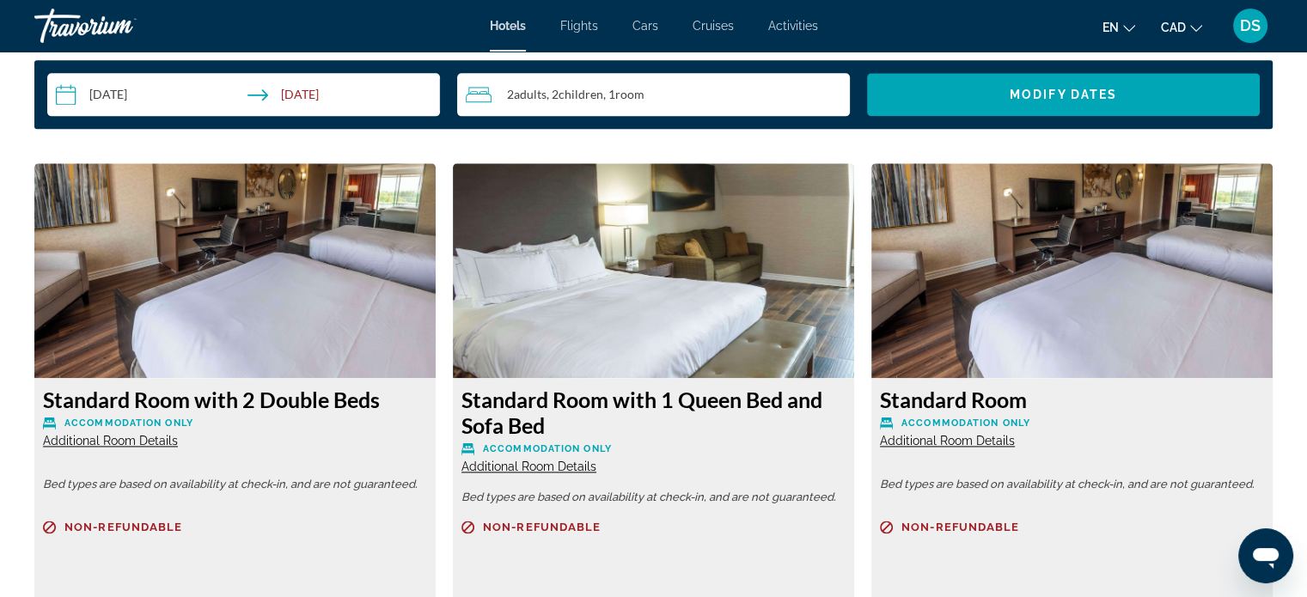
scroll to position [2148, 0]
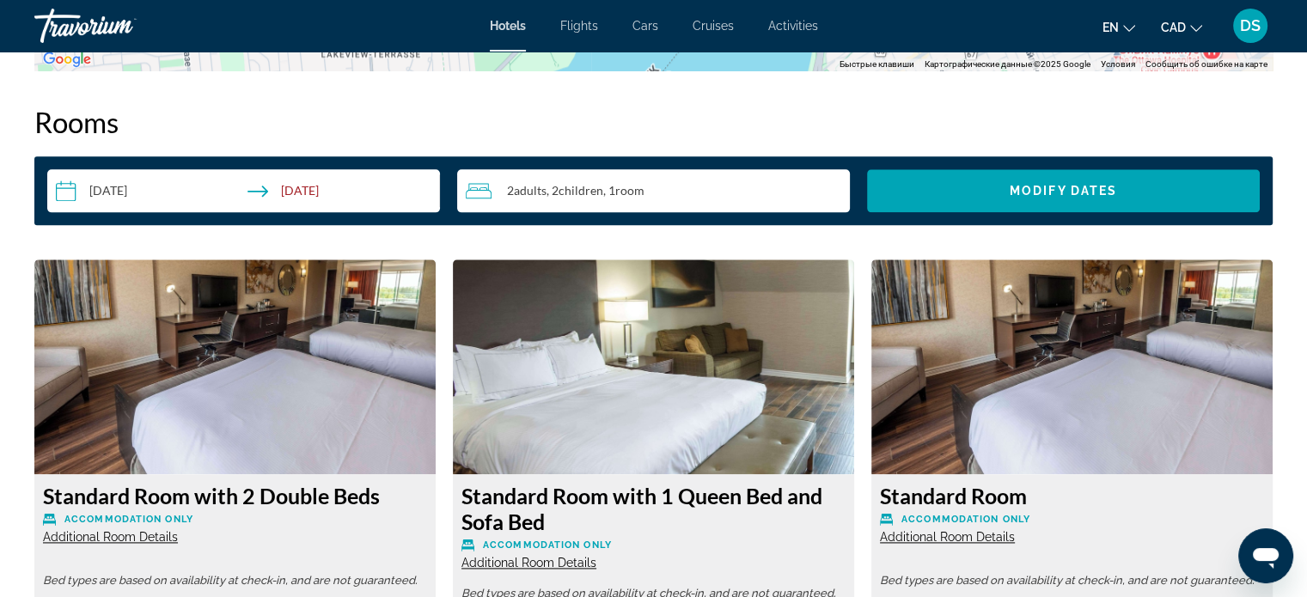
click at [193, 364] on img "Main content" at bounding box center [234, 367] width 401 height 215
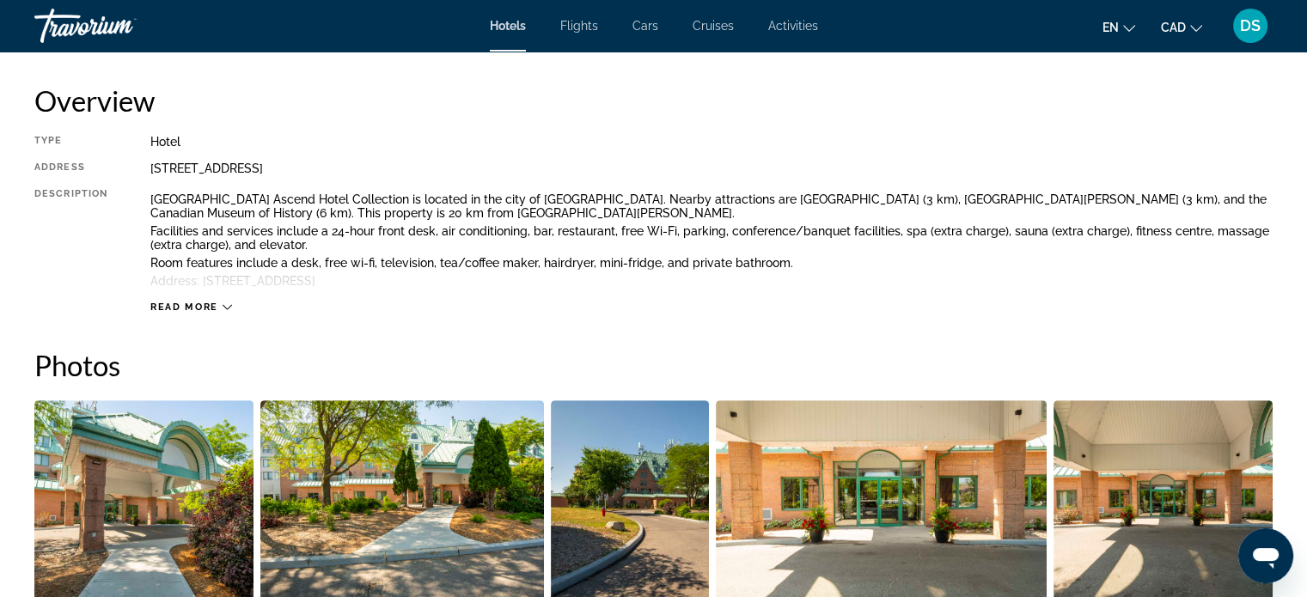
scroll to position [773, 0]
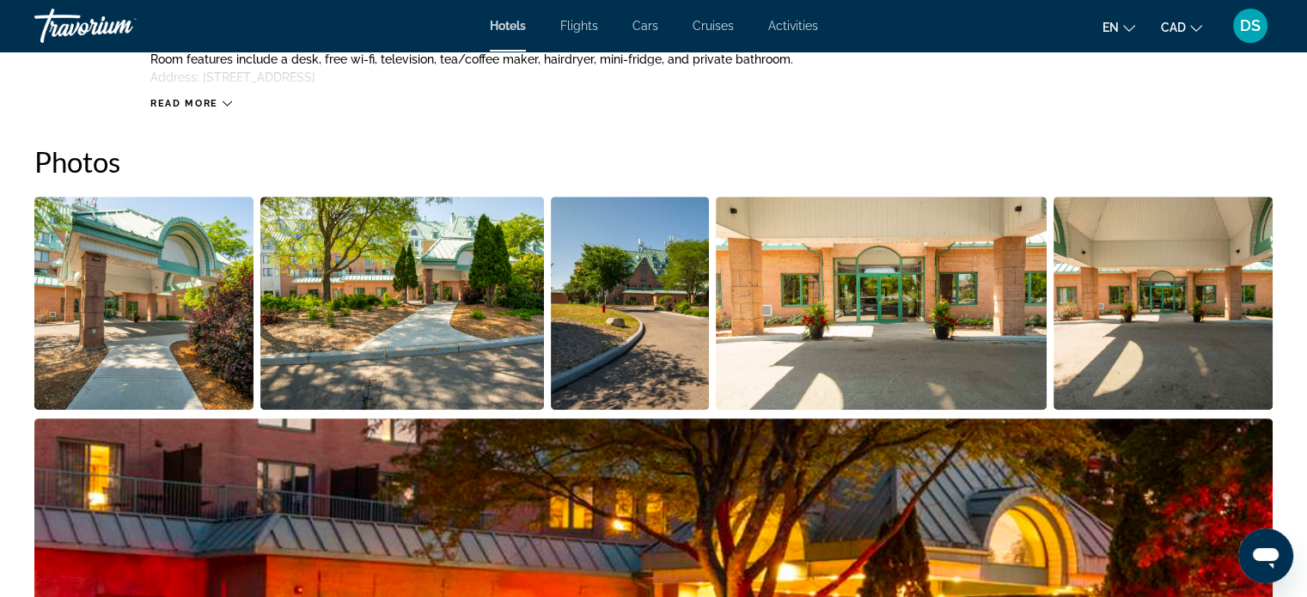
click at [178, 312] on img "Open full-screen image slider" at bounding box center [143, 303] width 219 height 213
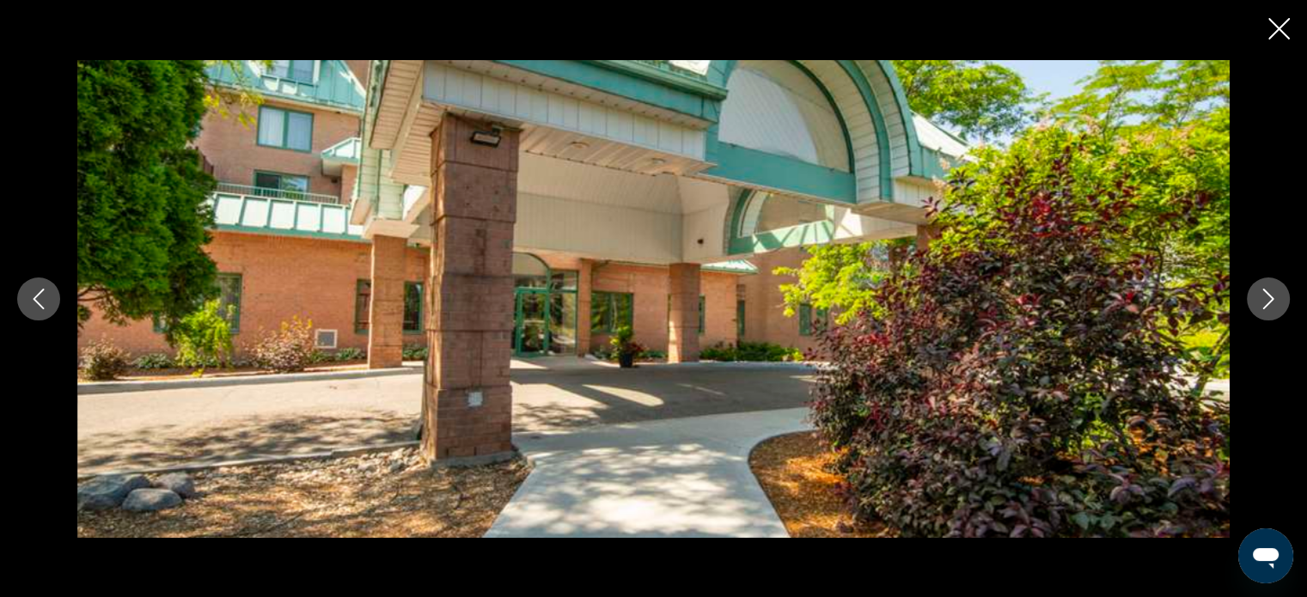
click at [1268, 304] on icon "Next image" at bounding box center [1268, 299] width 21 height 21
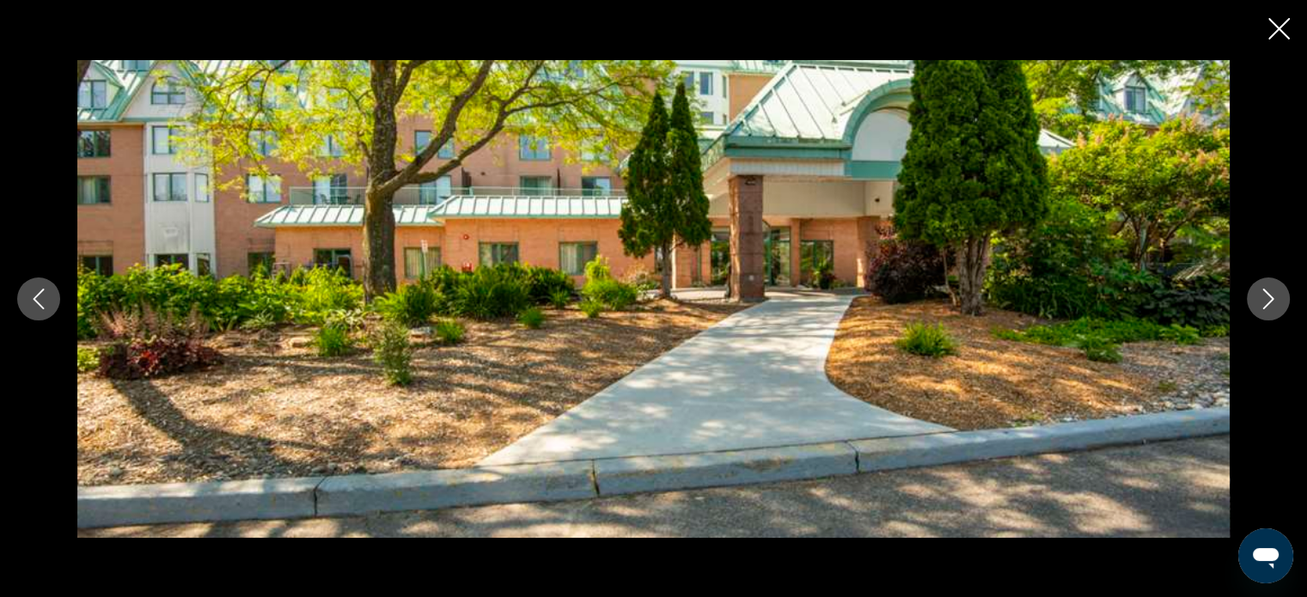
click at [1268, 304] on icon "Next image" at bounding box center [1268, 299] width 21 height 21
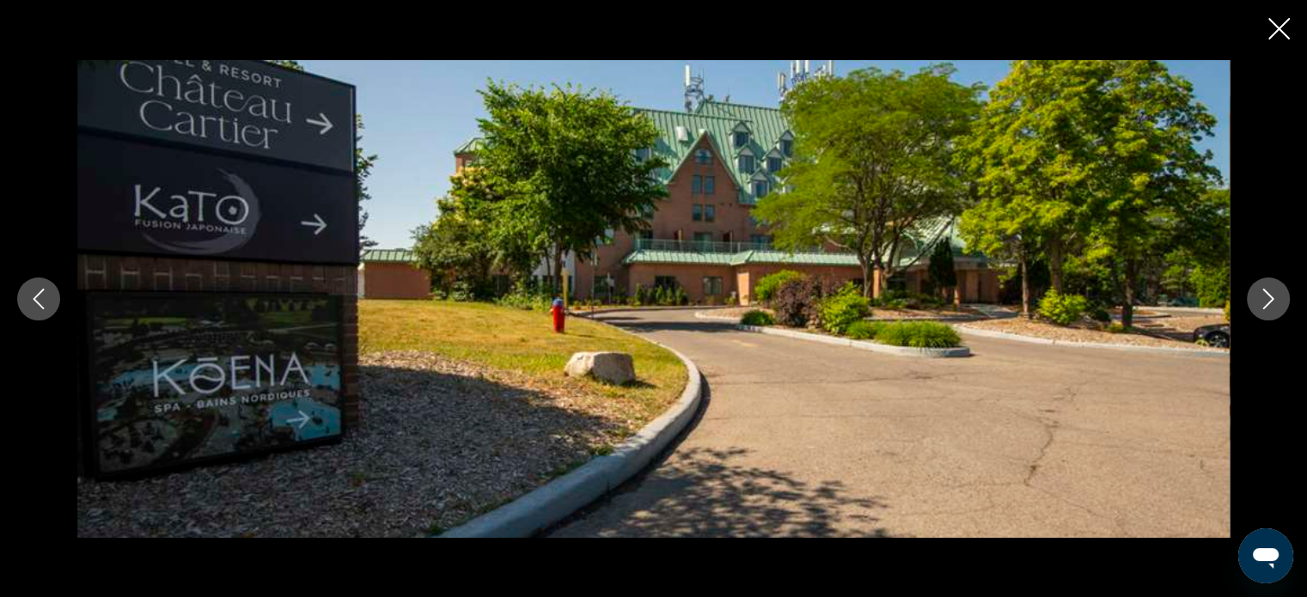
click at [1271, 303] on icon "Next image" at bounding box center [1268, 299] width 21 height 21
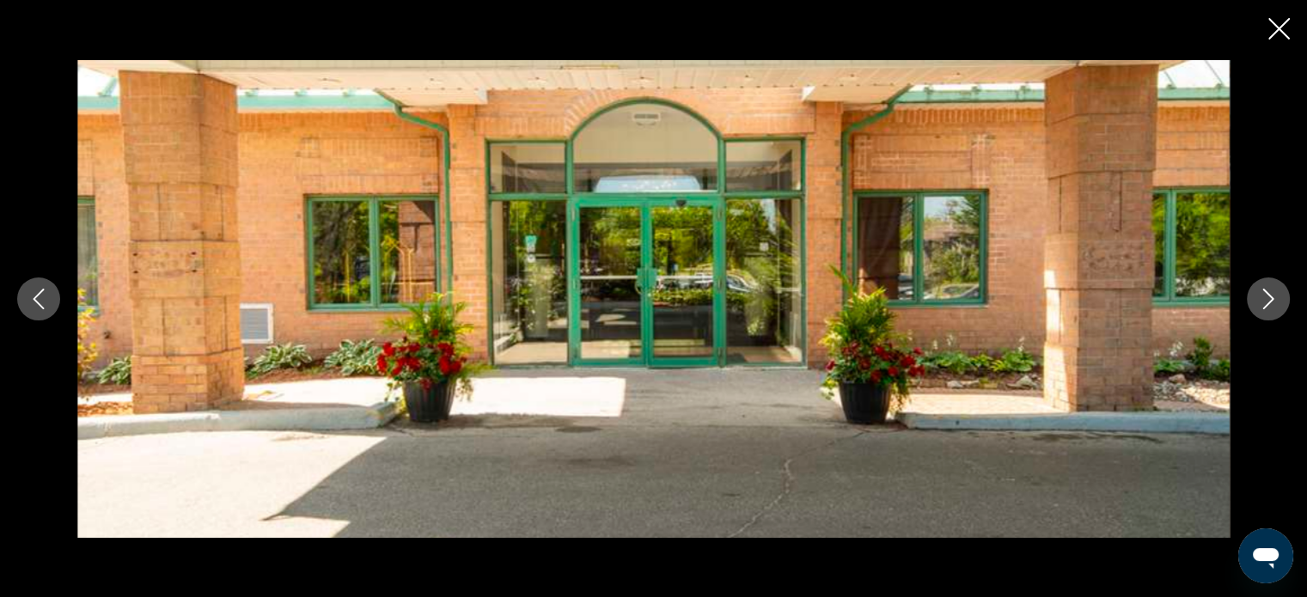
click at [1271, 303] on icon "Next image" at bounding box center [1268, 299] width 21 height 21
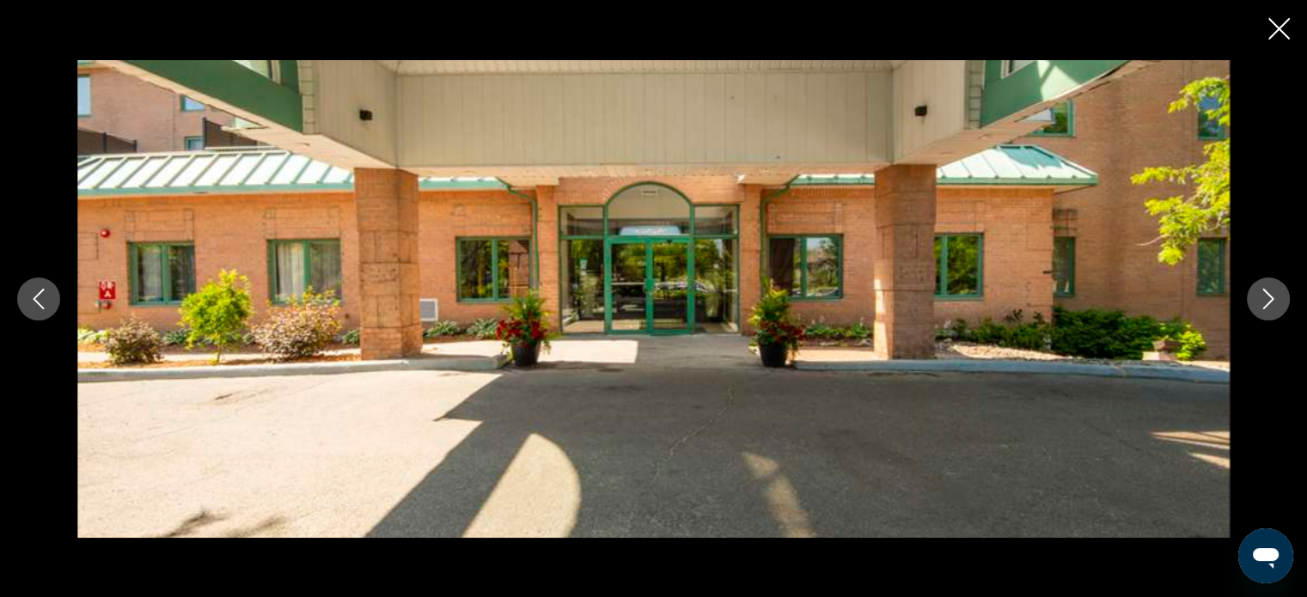
click at [1271, 303] on icon "Next image" at bounding box center [1268, 299] width 21 height 21
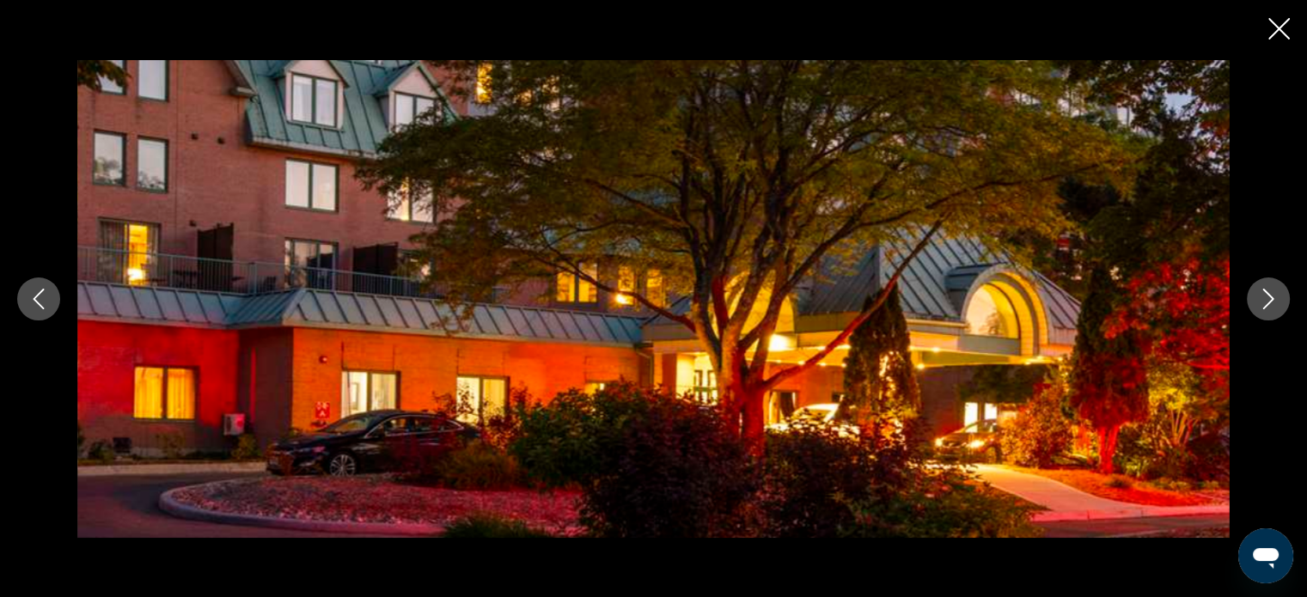
click at [1271, 303] on icon "Next image" at bounding box center [1268, 299] width 21 height 21
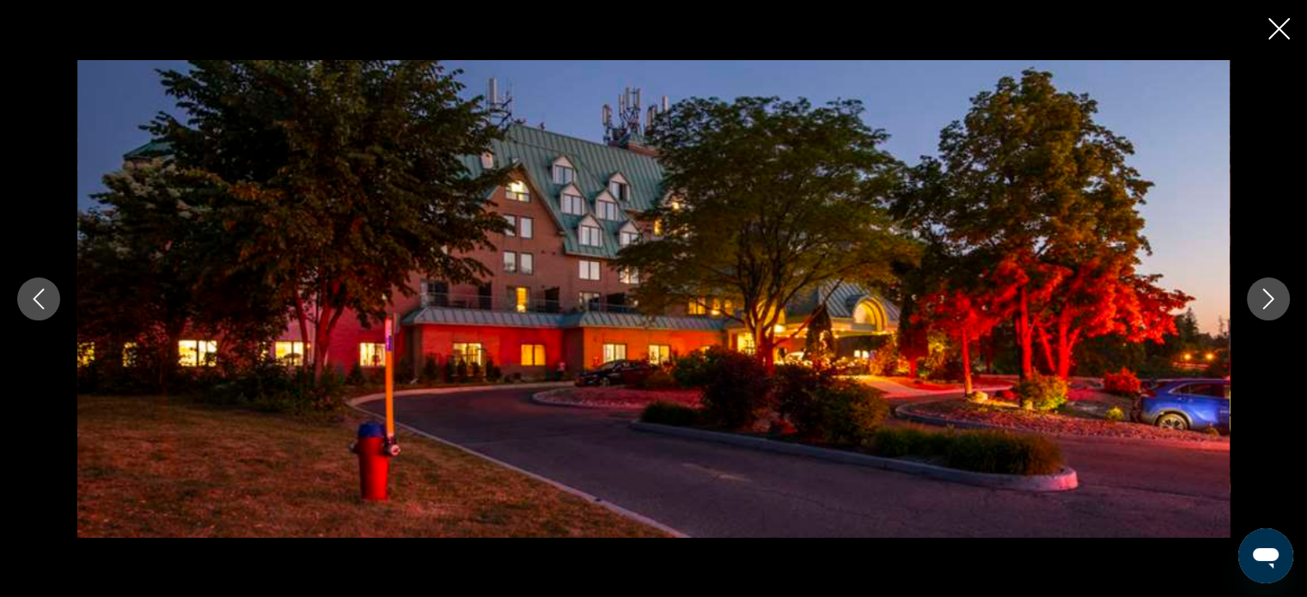
click at [1271, 303] on icon "Next image" at bounding box center [1268, 299] width 21 height 21
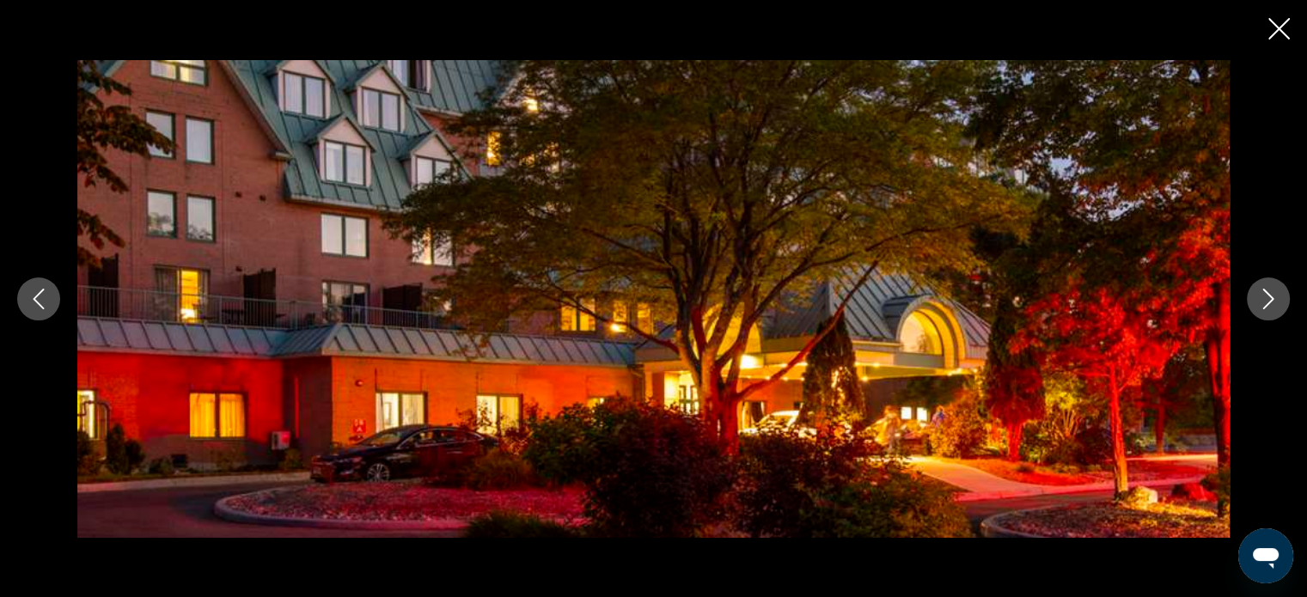
click at [1271, 303] on icon "Next image" at bounding box center [1268, 299] width 21 height 21
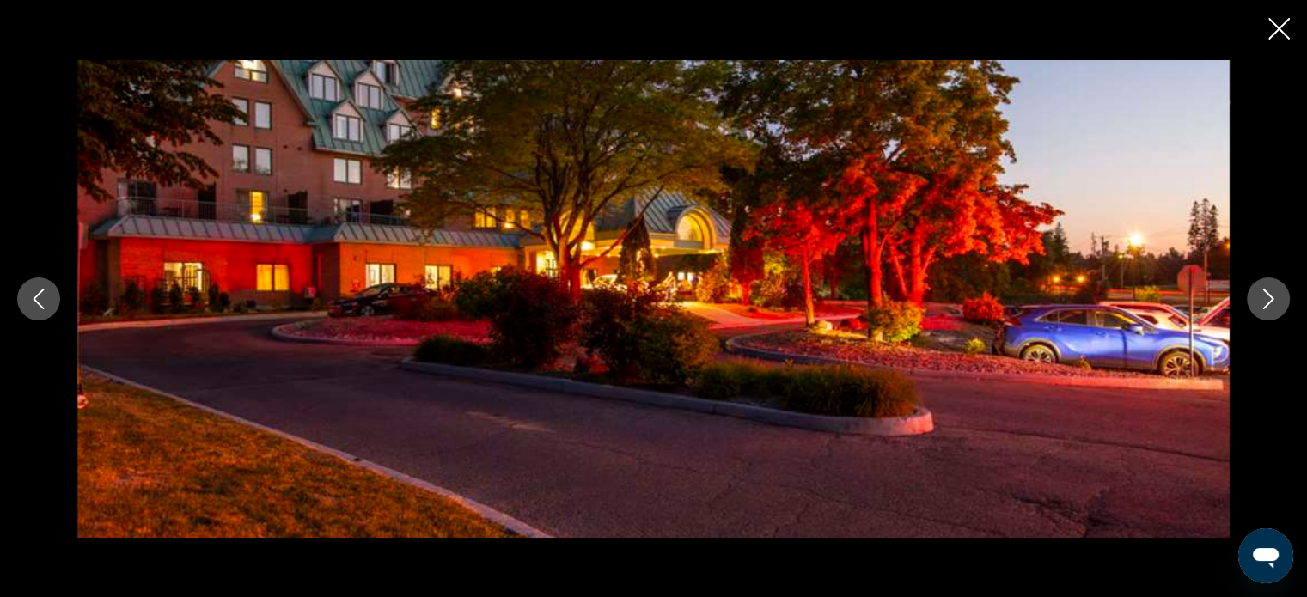
click at [1271, 303] on icon "Next image" at bounding box center [1268, 299] width 21 height 21
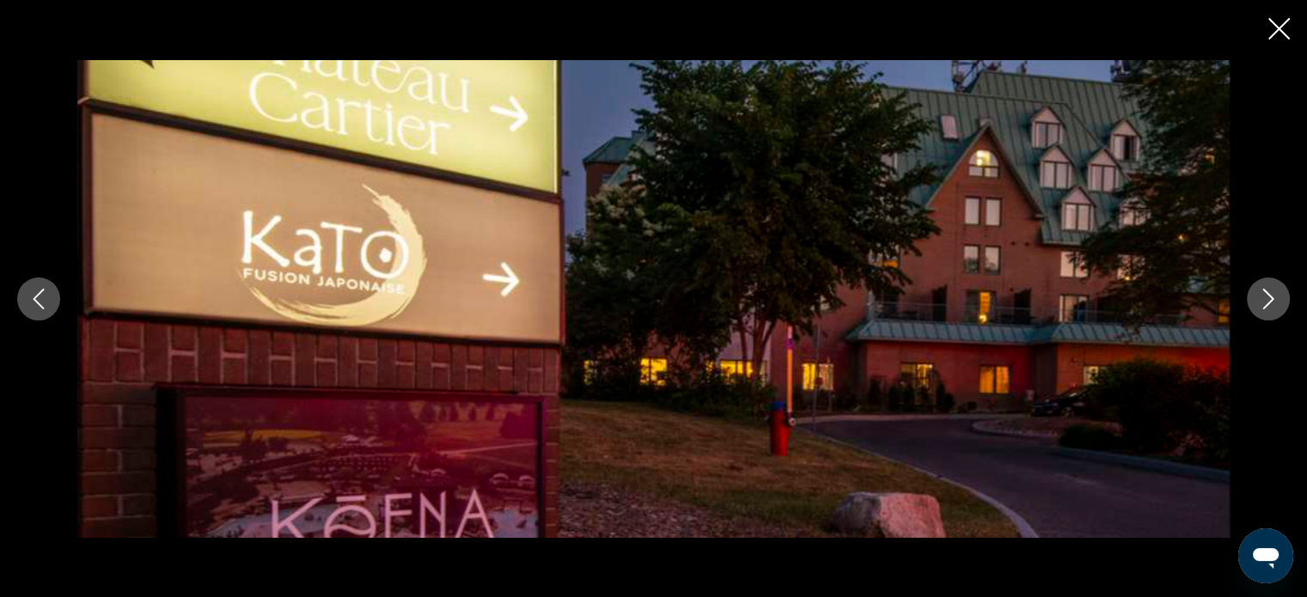
click at [1271, 303] on icon "Next image" at bounding box center [1268, 299] width 21 height 21
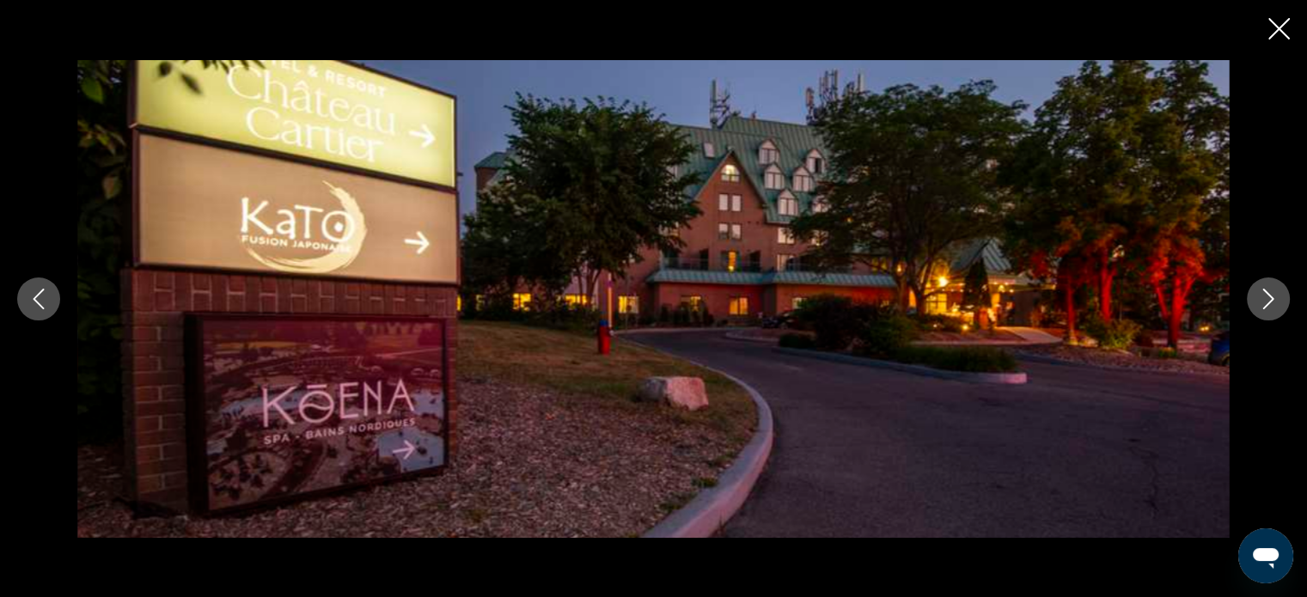
click at [1271, 303] on icon "Next image" at bounding box center [1268, 299] width 21 height 21
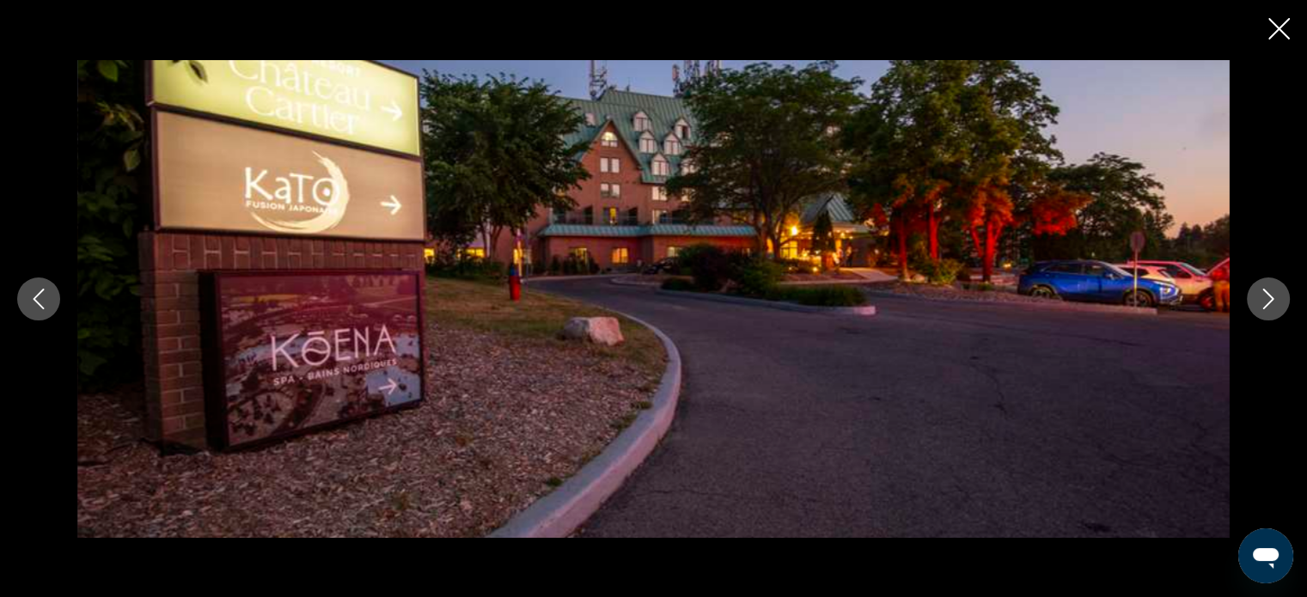
click at [1280, 34] on icon "Close slideshow" at bounding box center [1278, 28] width 21 height 21
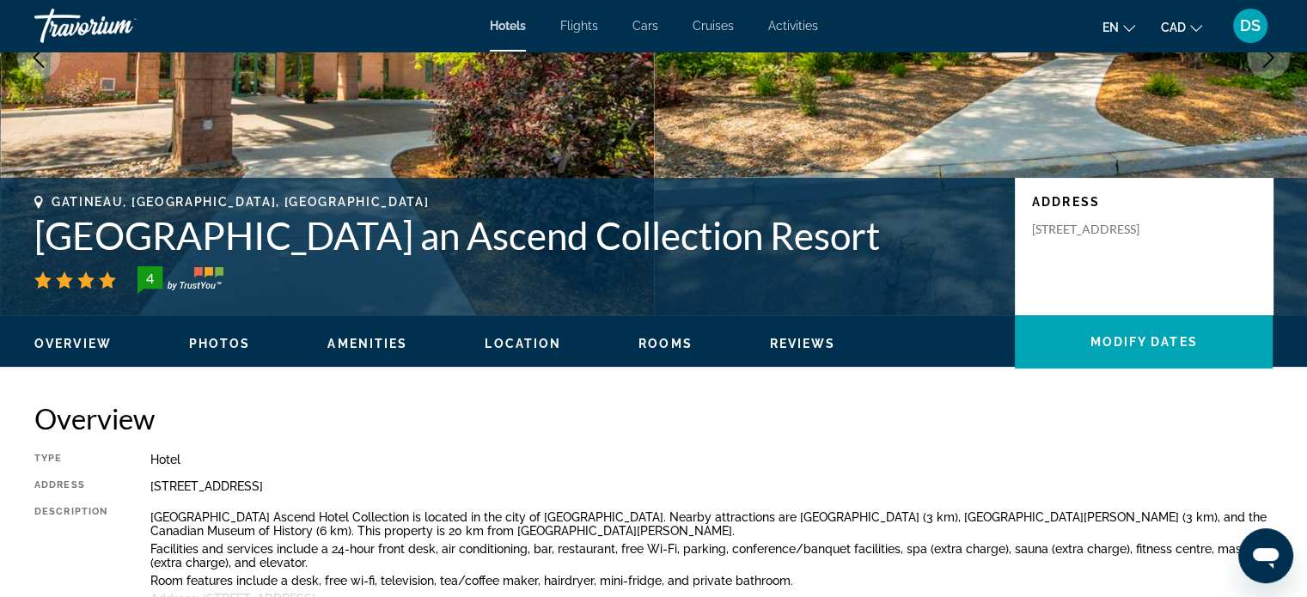
scroll to position [0, 0]
